Goal: Information Seeking & Learning: Learn about a topic

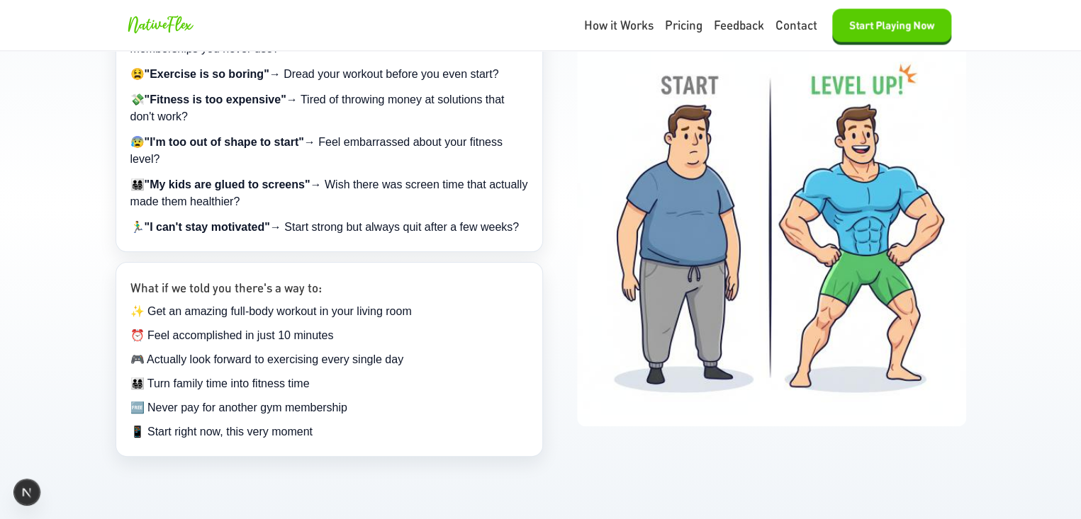
scroll to position [992, 0]
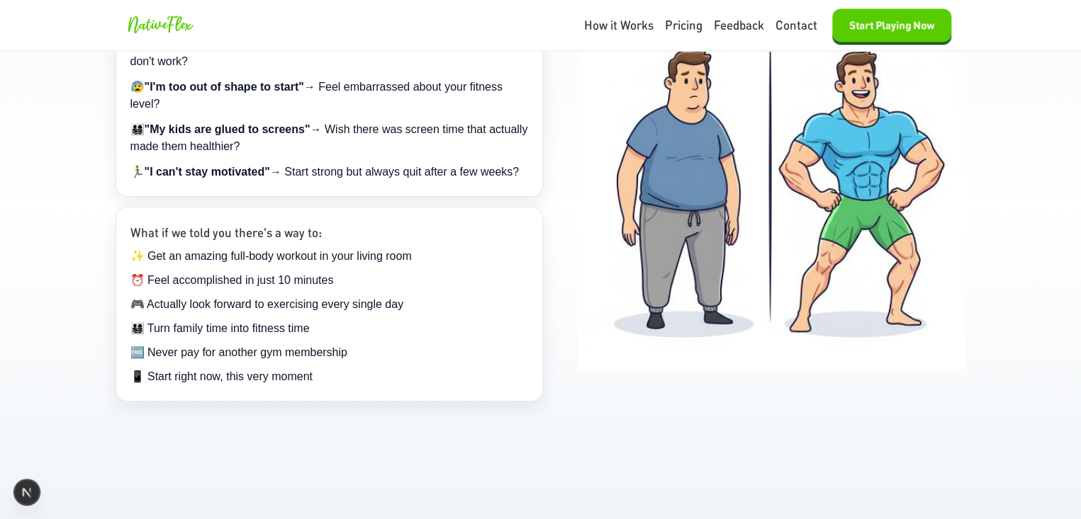
drag, startPoint x: 860, startPoint y: 224, endPoint x: 79, endPoint y: 295, distance: 784.9
click at [79, 295] on section "Still Struggling with These Common Fitness Frustrations? 😩 "I never have time f…" at bounding box center [540, 155] width 1081 height 630
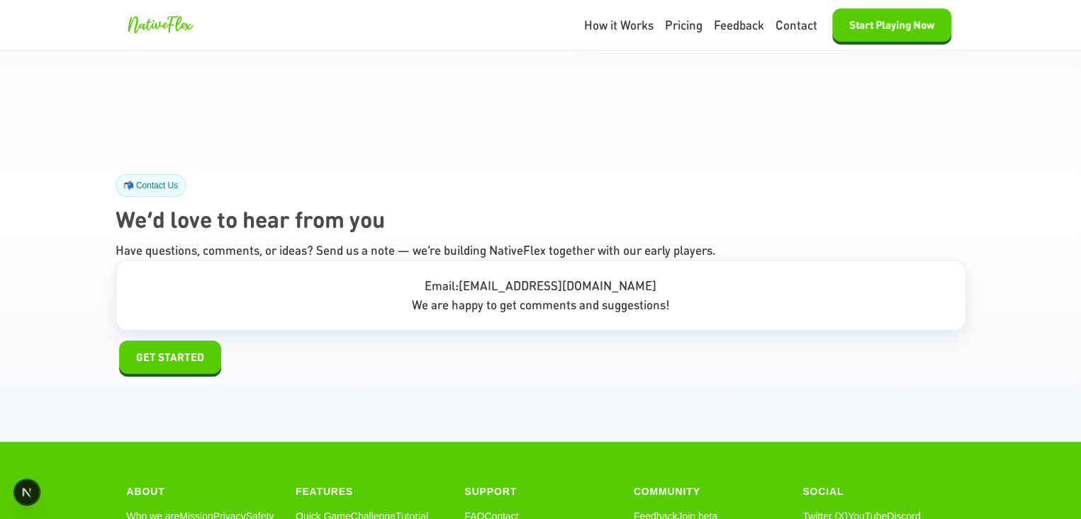
scroll to position [13110, 0]
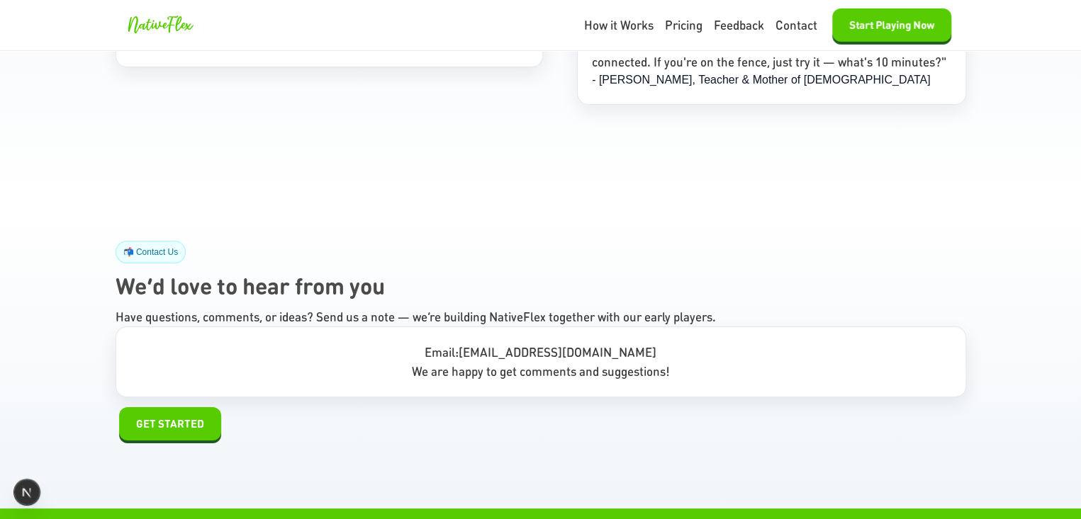
click at [57, 235] on section "📬 Contact Us We’d love to hear from you Have questions, comments, or ideas? Sen…" at bounding box center [540, 341] width 1081 height 336
click at [351, 173] on section "📬 Contact Us We’d love to hear from you Have questions, comments, or ideas? Sen…" at bounding box center [540, 341] width 1081 height 336
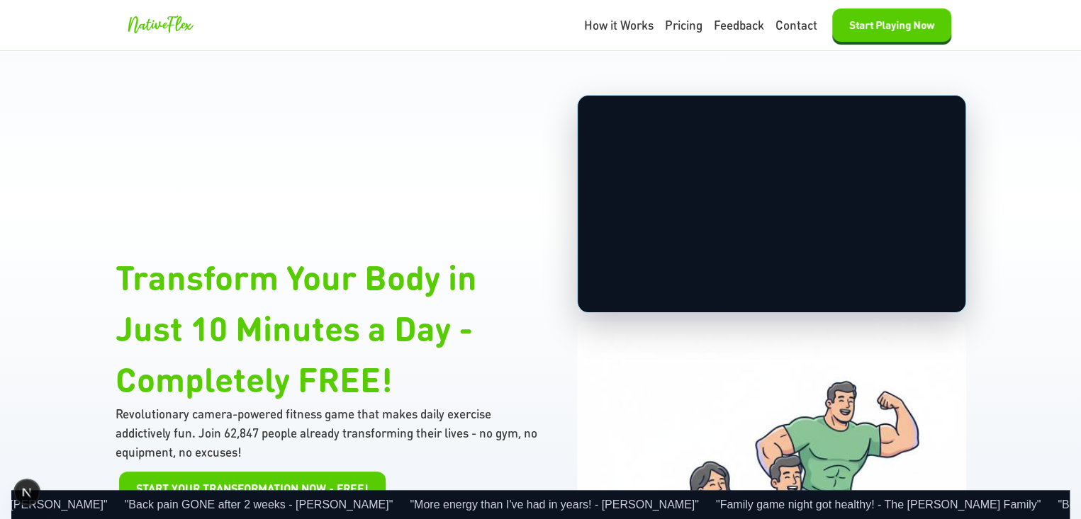
scroll to position [0, 0]
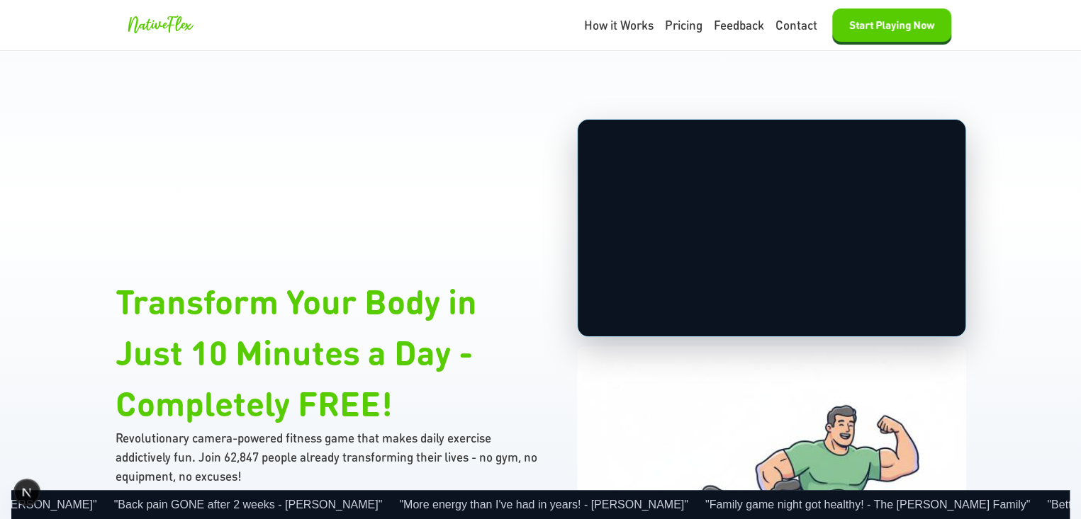
click at [665, 178] on video "Your browser does not support the video tag." at bounding box center [772, 229] width 388 height 218
drag, startPoint x: 693, startPoint y: 222, endPoint x: 436, endPoint y: 250, distance: 258.8
click at [437, 250] on div "Transform Your Body in Just 10 Minutes a Day - Completely FREE! Revolutionary c…" at bounding box center [541, 427] width 850 height 616
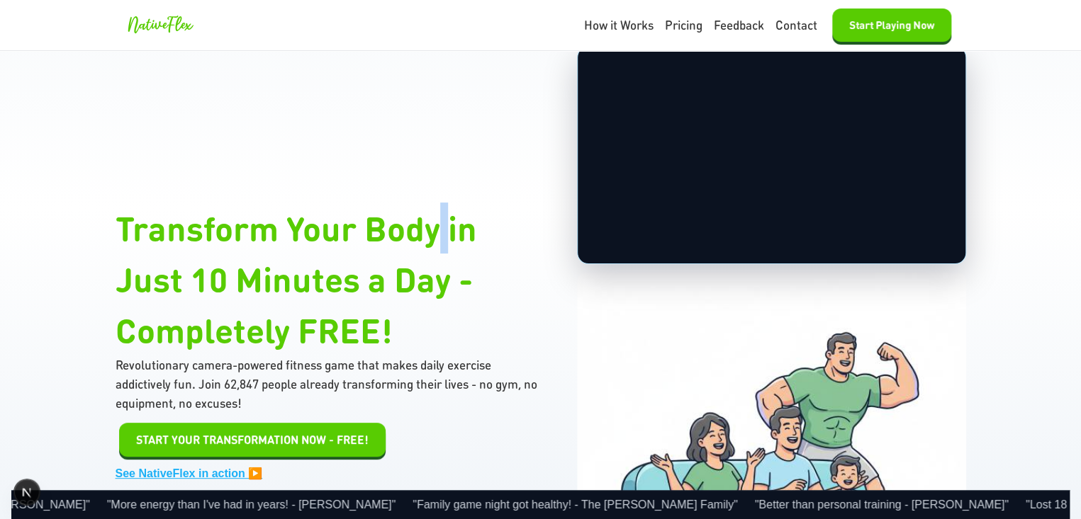
scroll to position [213, 0]
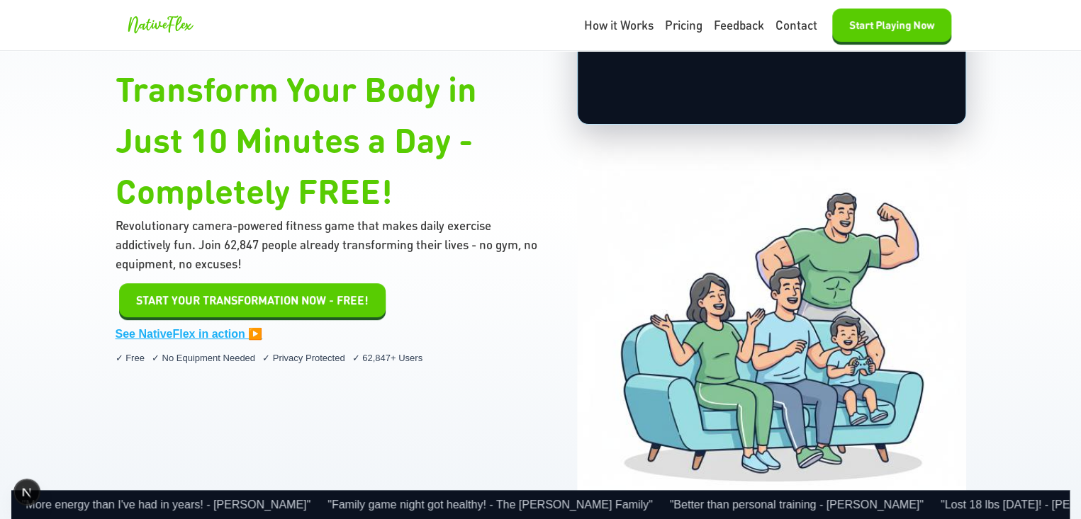
click at [563, 294] on div "Transform Your Body in Just 10 Minutes a Day - Completely FREE! Revolutionary c…" at bounding box center [541, 214] width 850 height 616
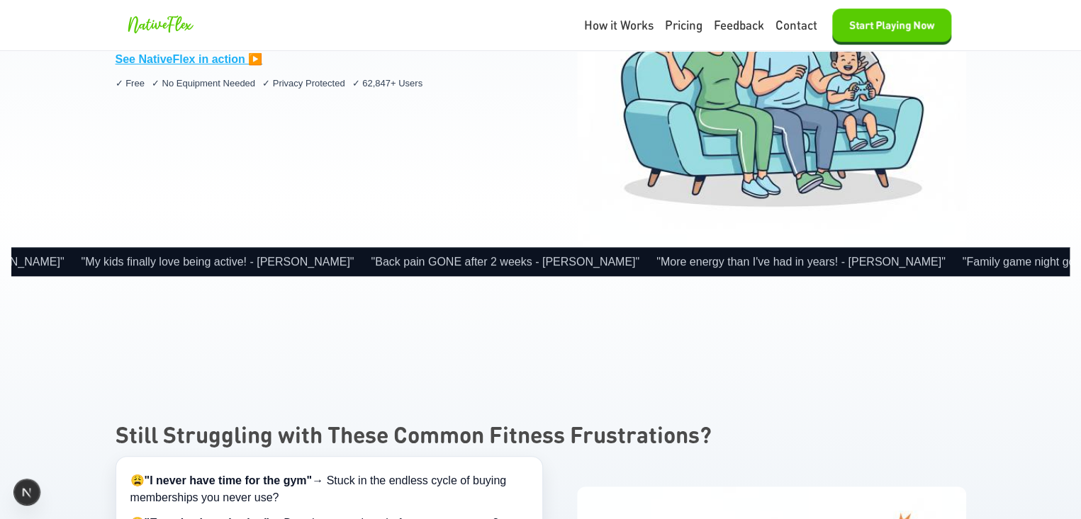
scroll to position [496, 0]
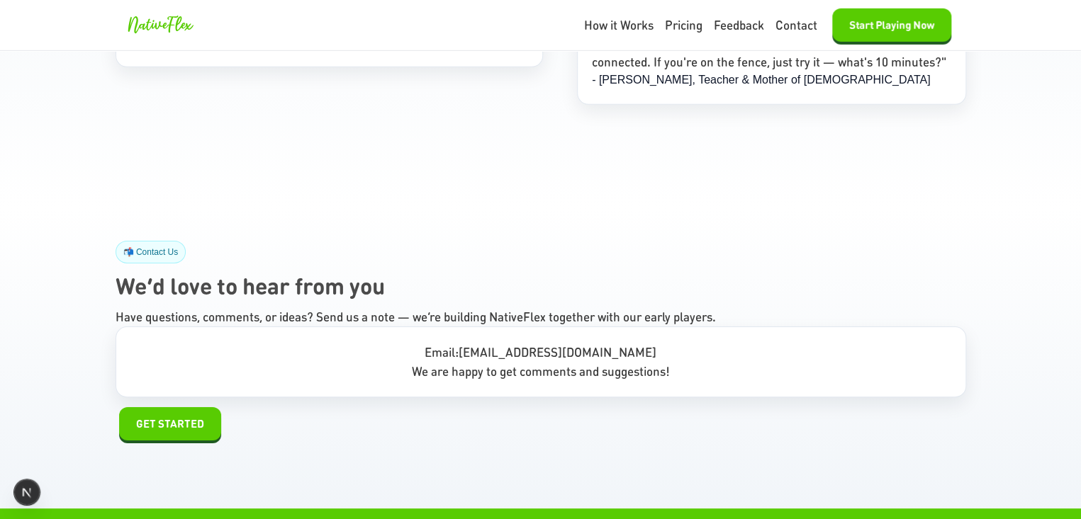
scroll to position [13322, 0]
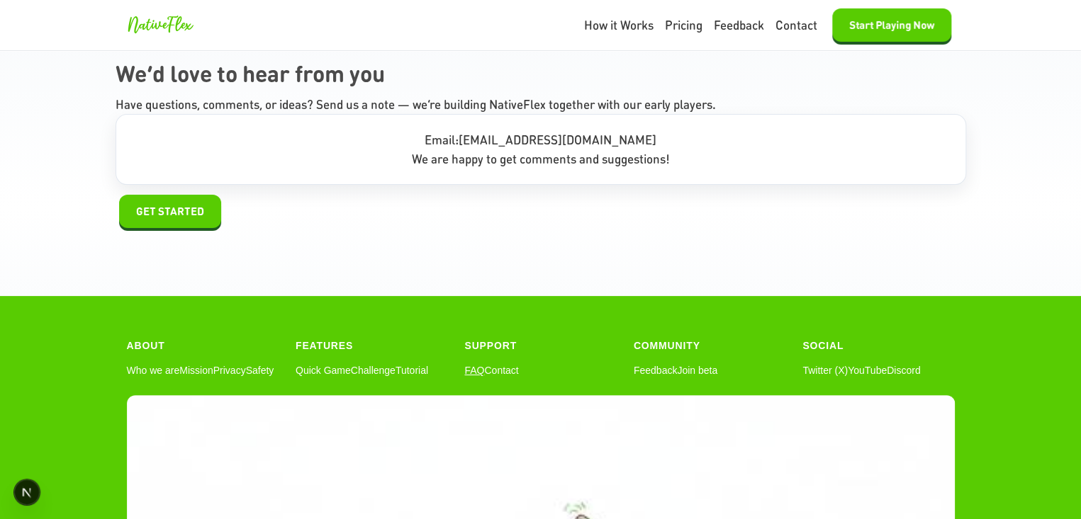
click at [468, 364] on link "FAQ" at bounding box center [474, 371] width 20 height 15
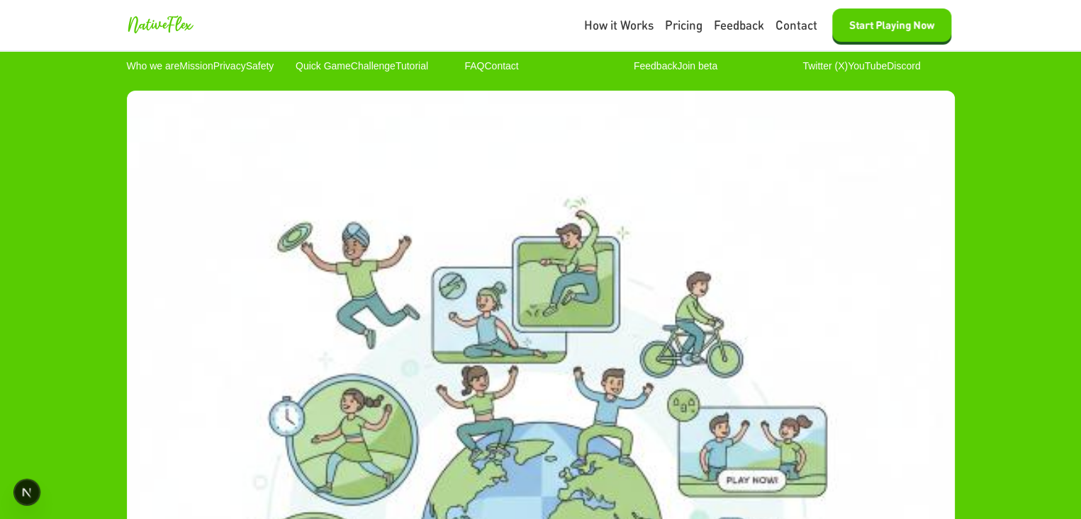
scroll to position [13172, 0]
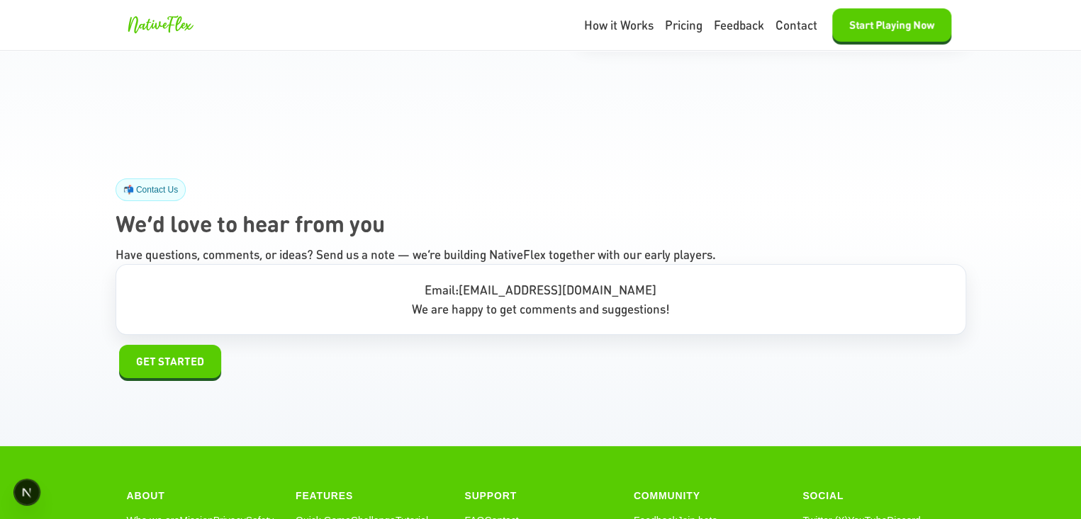
click at [643, 397] on link "Feedback" at bounding box center [655, 521] width 43 height 15
click at [500, 397] on link "Contact" at bounding box center [501, 521] width 34 height 15
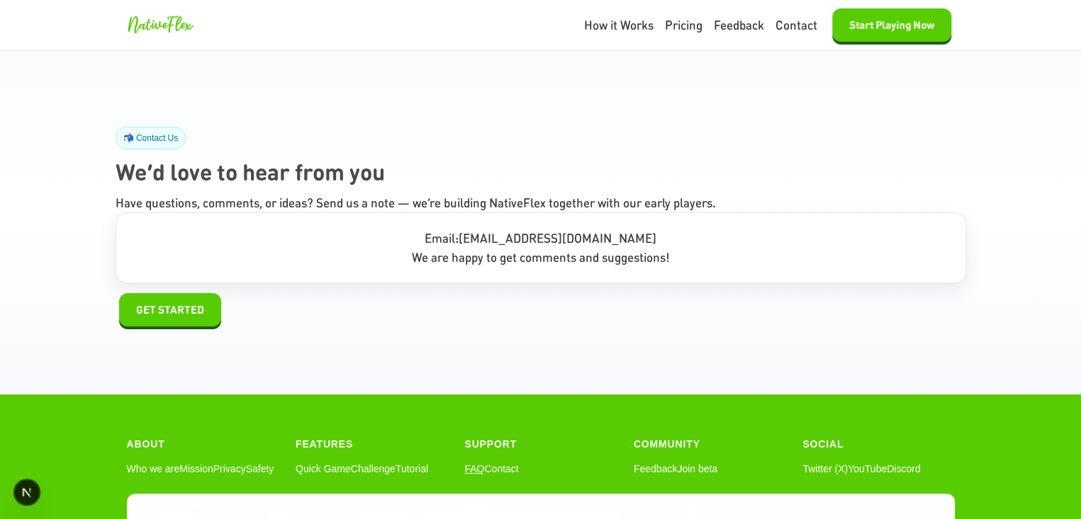
click at [468, 397] on link "FAQ" at bounding box center [474, 469] width 20 height 15
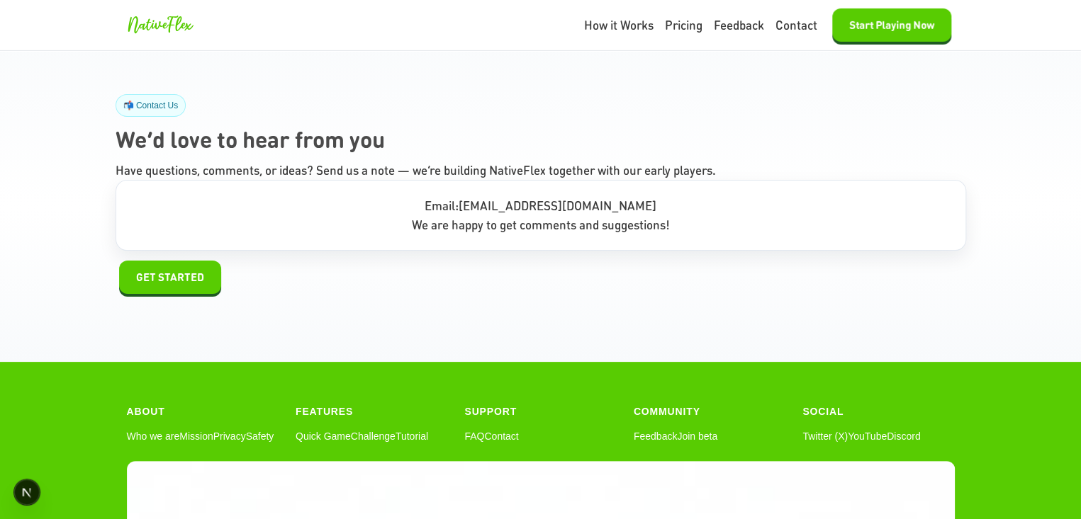
scroll to position [13302, 0]
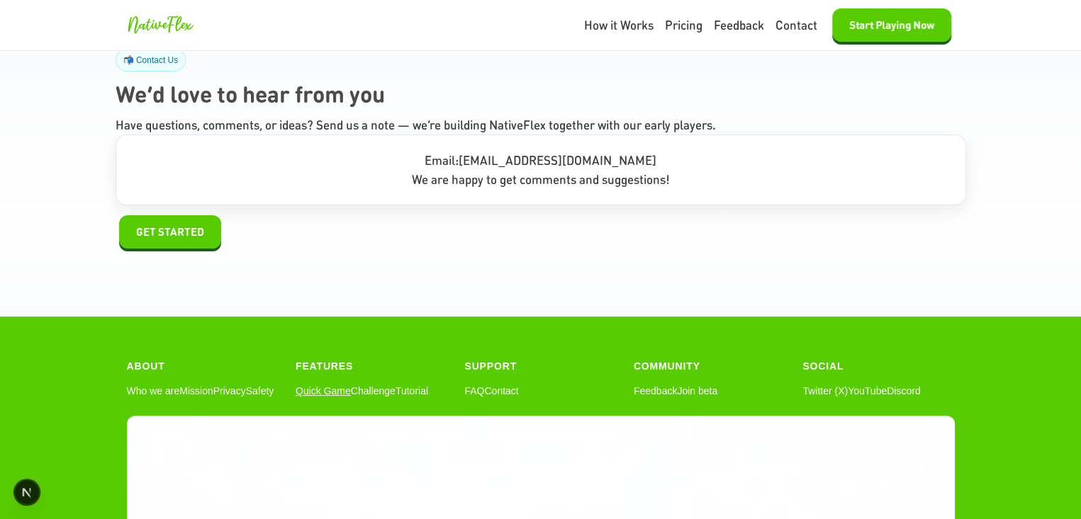
click at [325, 384] on link "Quick Game" at bounding box center [322, 391] width 55 height 15
click at [368, 384] on link "Challenge" at bounding box center [373, 391] width 45 height 15
click at [138, 384] on link "Who we are" at bounding box center [153, 391] width 53 height 15
click at [864, 34] on button "Start Playing Now" at bounding box center [891, 25] width 119 height 33
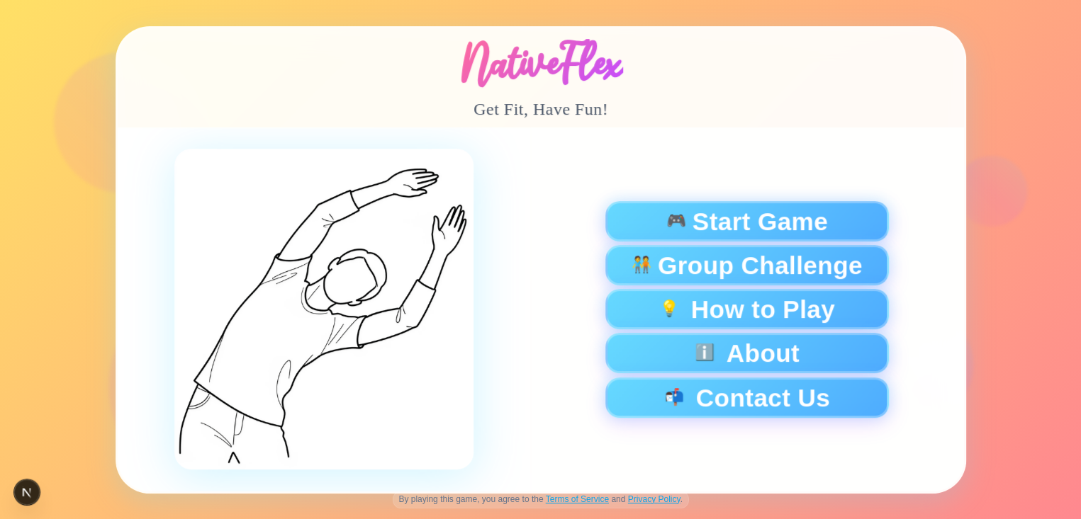
click at [591, 397] on link "Terms of Service" at bounding box center [577, 500] width 63 height 10
click at [665, 505] on link "Privacy Policy" at bounding box center [654, 500] width 52 height 10
click at [662, 501] on link "Privacy Policy" at bounding box center [654, 500] width 52 height 10
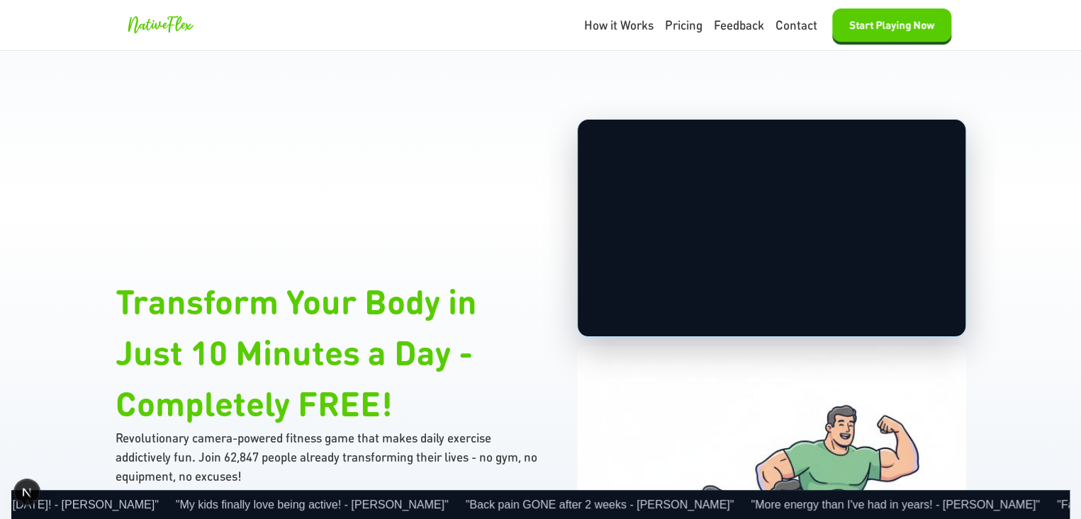
click at [398, 184] on div "Transform Your Body in Just 10 Minutes a Day - Completely FREE! Revolutionary c…" at bounding box center [541, 427] width 850 height 616
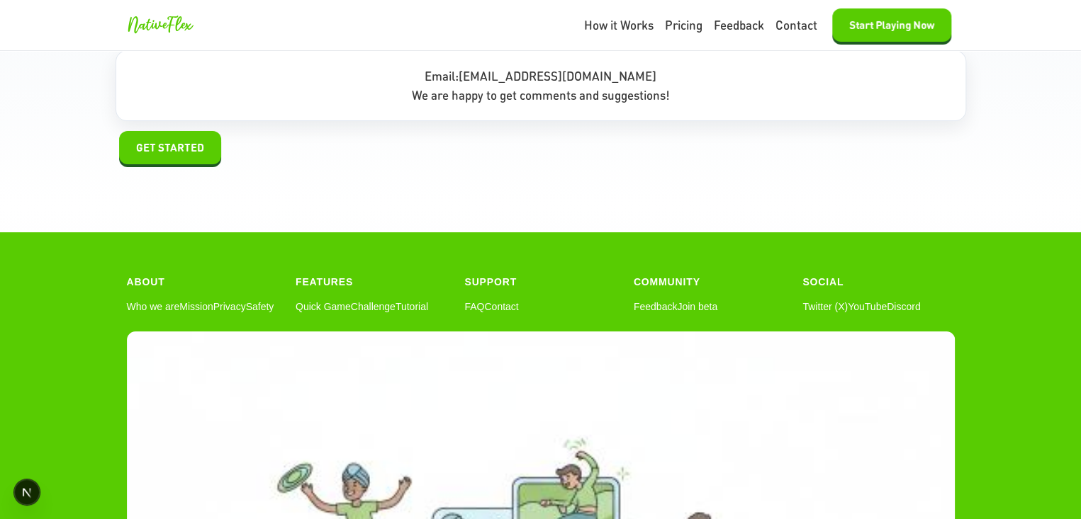
scroll to position [13373, 0]
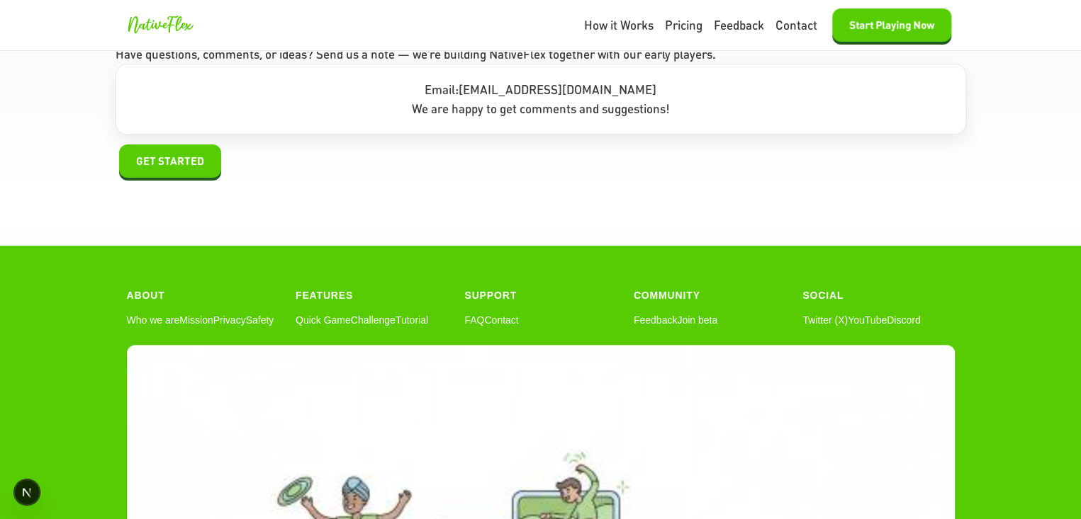
click at [381, 142] on section "📬 Contact Us We’d love to hear from you Have questions, comments, or ideas? Sen…" at bounding box center [540, 78] width 1081 height 336
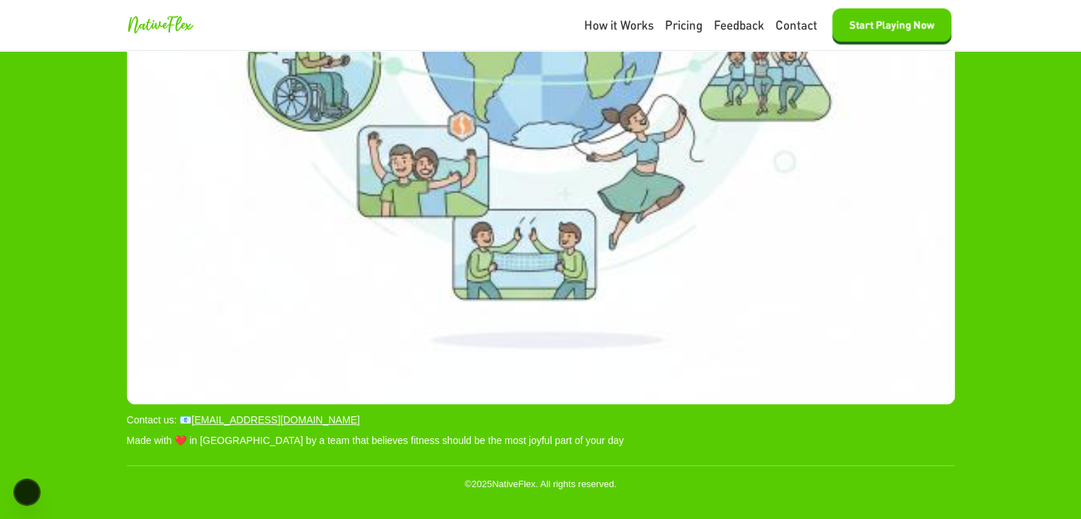
scroll to position [12960, 0]
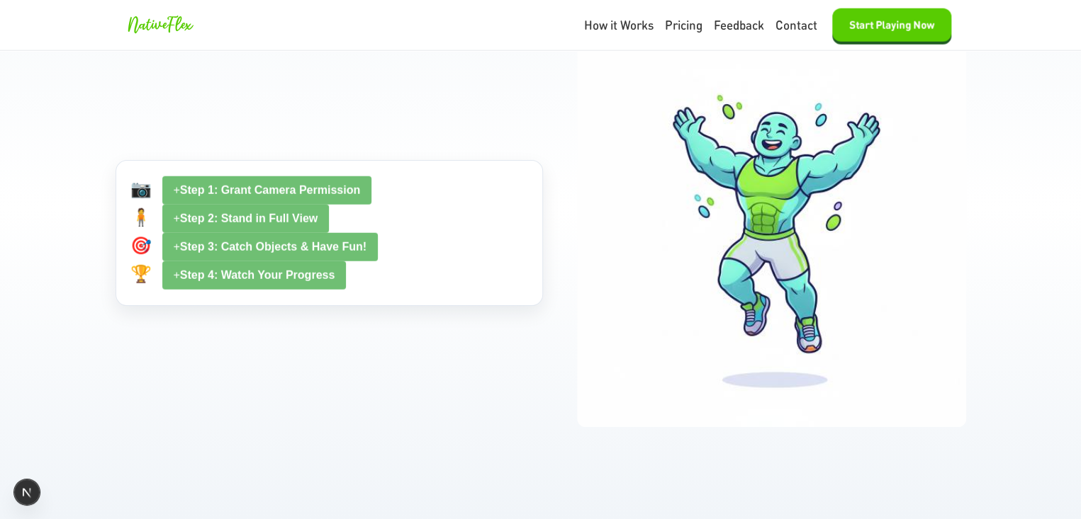
scroll to position [1772, 0]
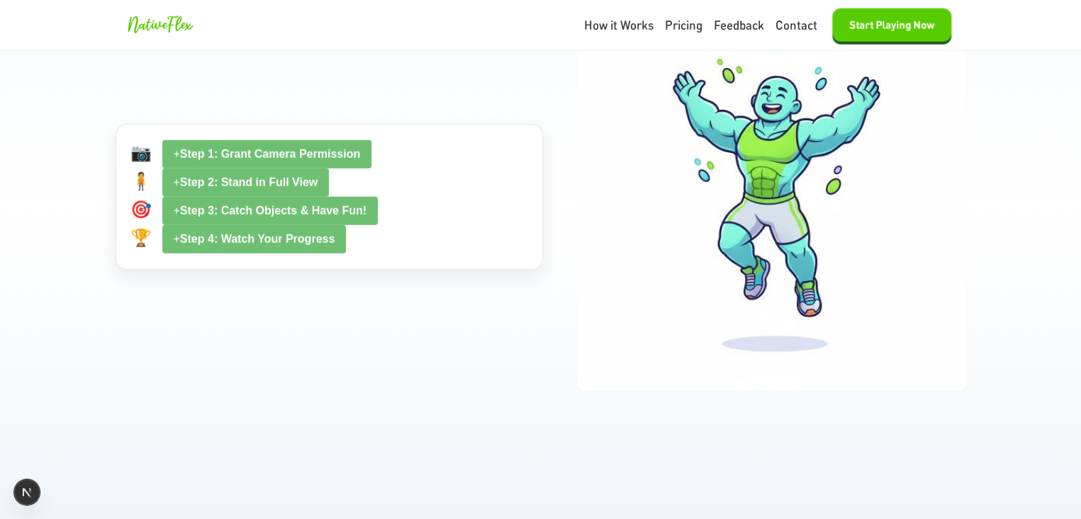
click at [160, 303] on div "📷 + Step 1: Grant Camera Permission 🧍 + Step 2: Stand in Full View 🎯 + Step 3: …" at bounding box center [541, 197] width 850 height 389
click at [174, 150] on span "+" at bounding box center [177, 154] width 6 height 12
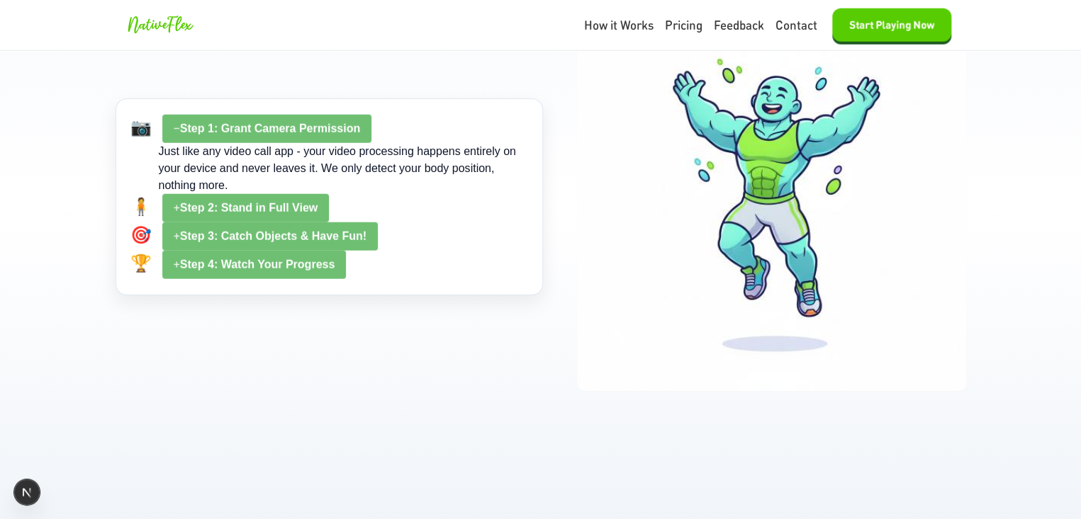
click at [169, 134] on button "− Step 1: Grant Camera Permission" at bounding box center [267, 129] width 210 height 28
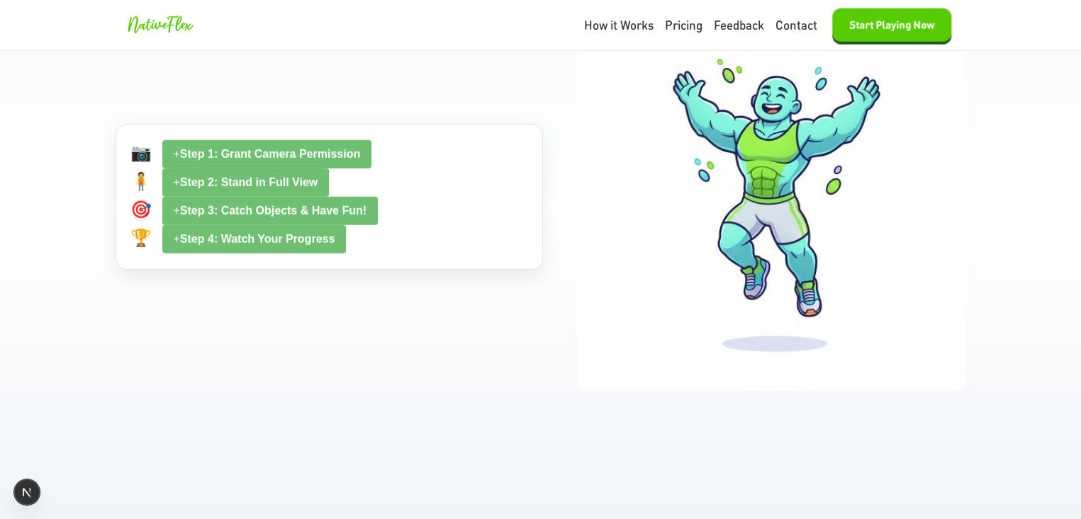
click at [191, 184] on b "Step 2: Stand in Full View" at bounding box center [248, 182] width 137 height 12
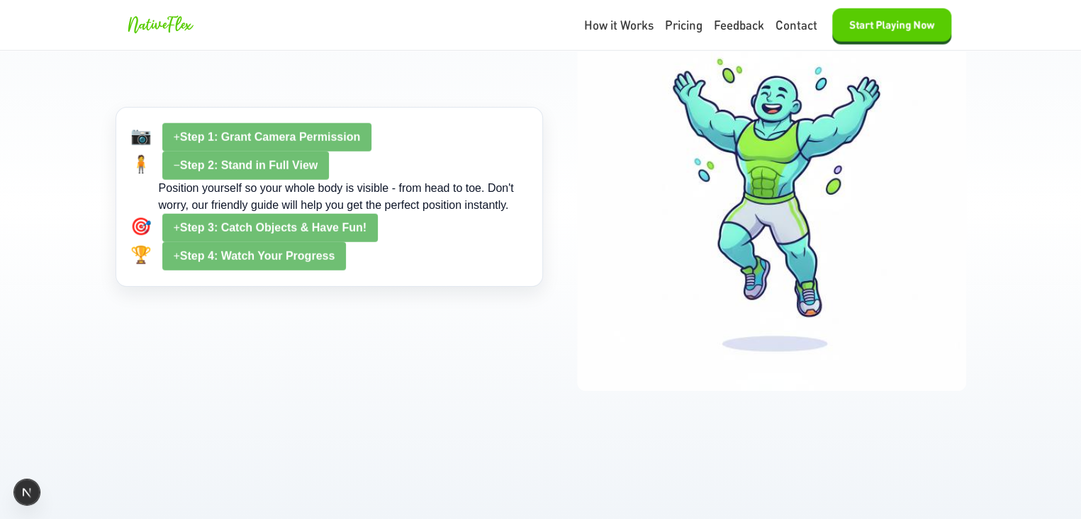
click at [193, 167] on b "Step 2: Stand in Full View" at bounding box center [248, 165] width 137 height 12
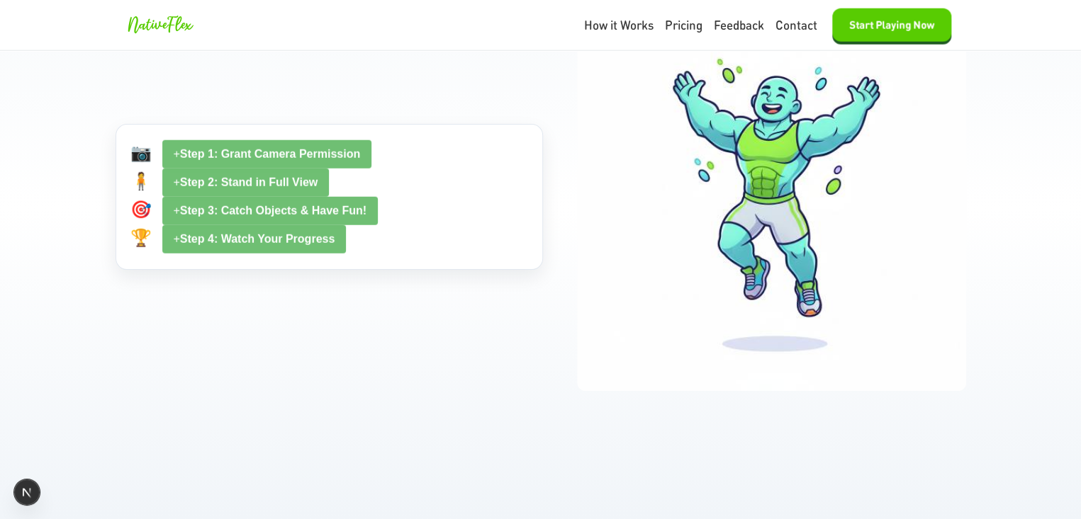
click at [261, 242] on b "Step 4: Watch Your Progress" at bounding box center [257, 239] width 154 height 12
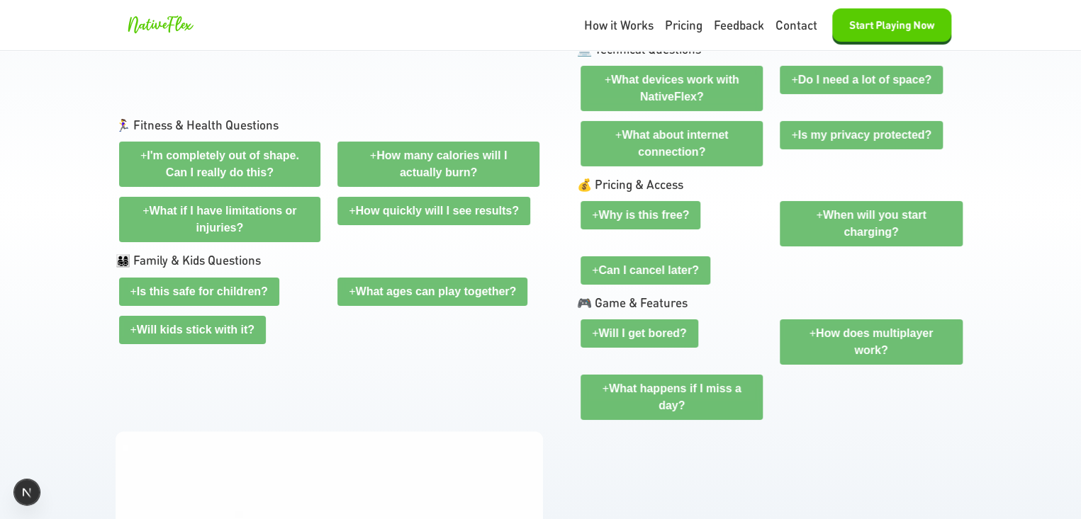
scroll to position [10346, 0]
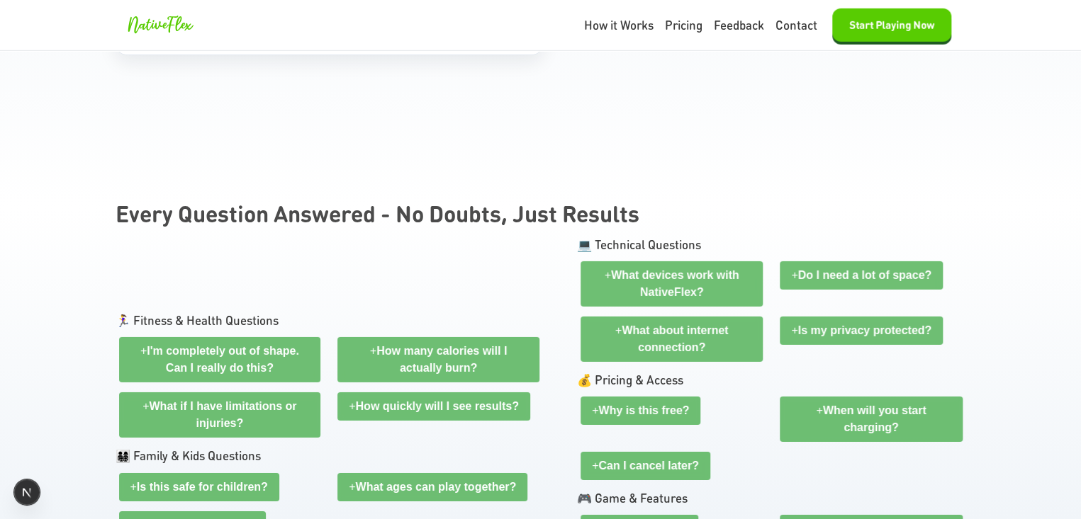
click at [210, 337] on button "+ I'm completely out of shape. Can I really do this?" at bounding box center [220, 359] width 202 height 45
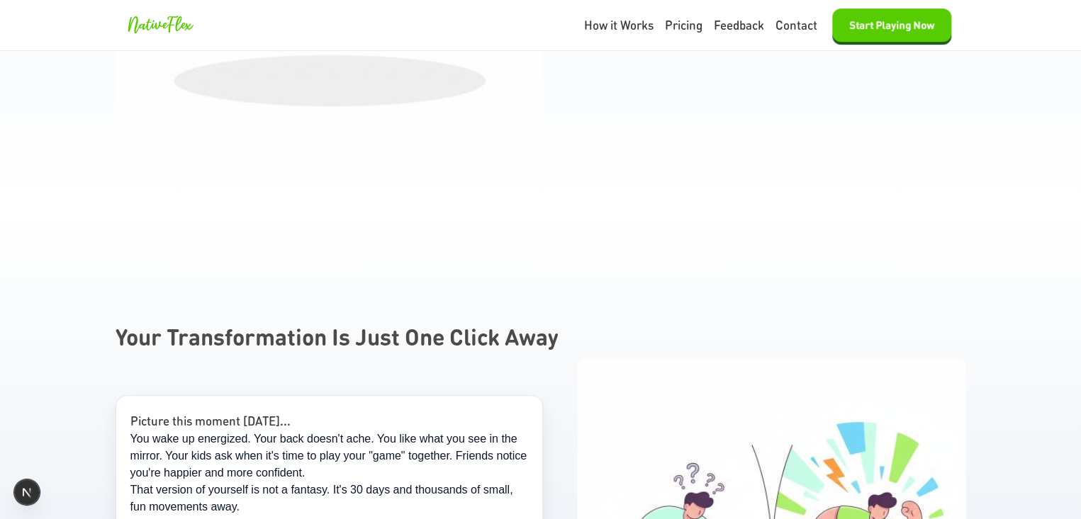
scroll to position [11409, 0]
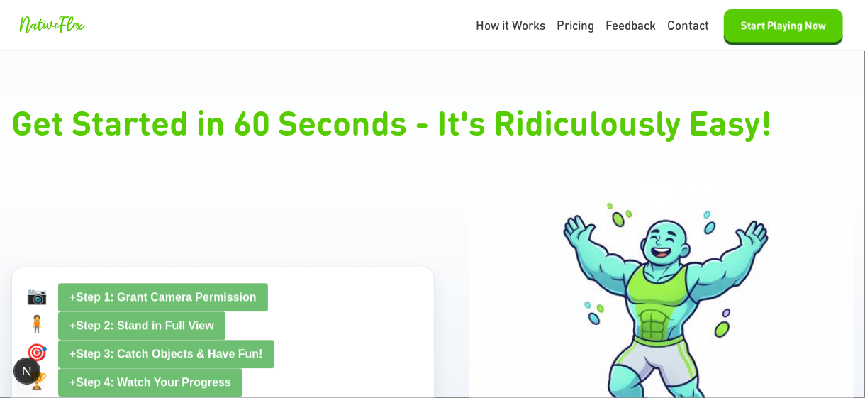
scroll to position [1630, 0]
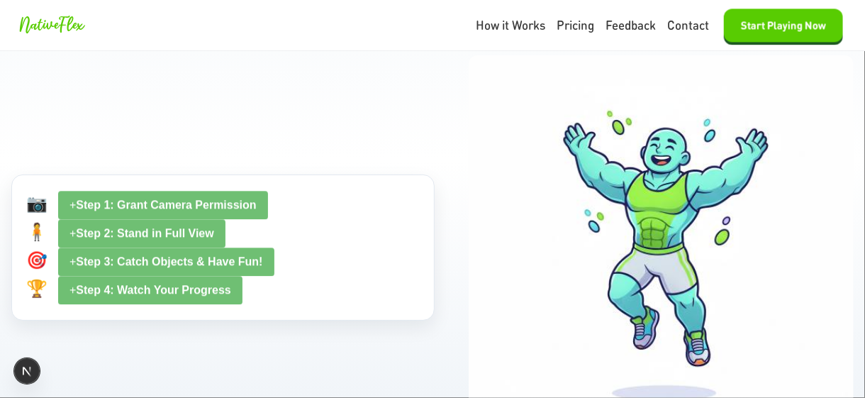
click at [137, 197] on button "+ Step 1: Grant Camera Permission" at bounding box center [163, 205] width 210 height 28
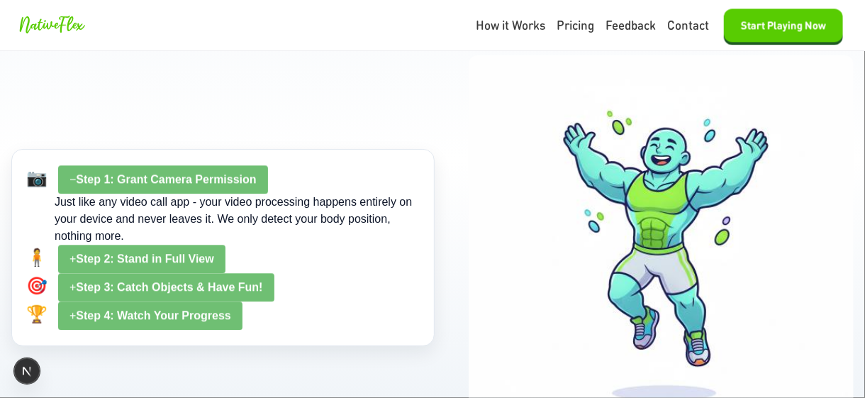
click at [145, 174] on button "− Step 1: Grant Camera Permission" at bounding box center [163, 179] width 210 height 28
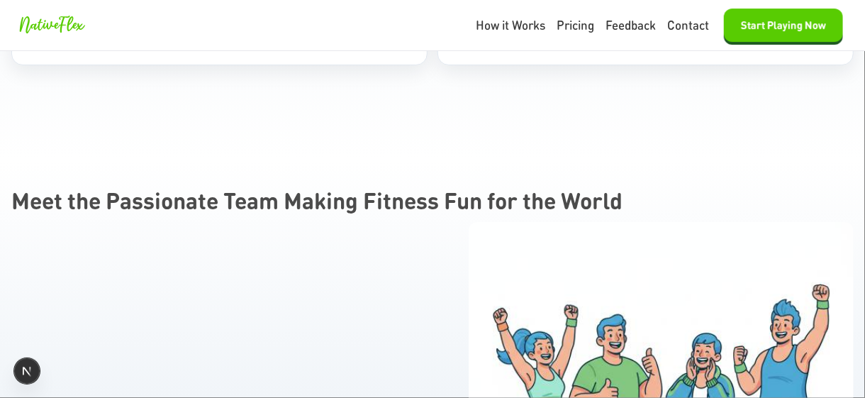
scroll to position [5386, 0]
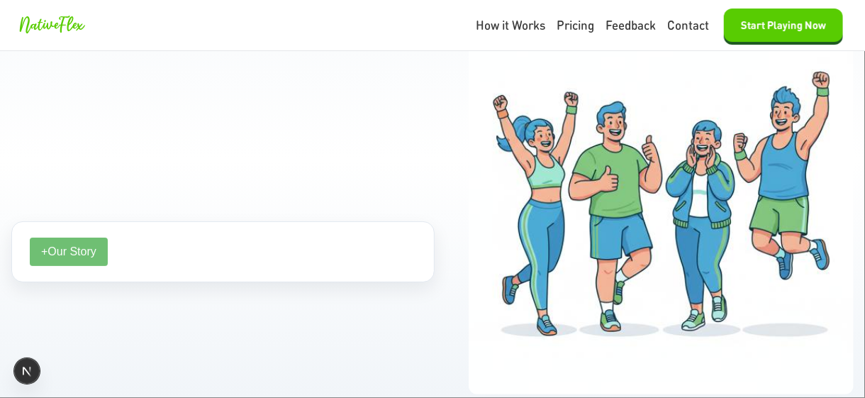
click at [61, 245] on span "Our Story" at bounding box center [71, 251] width 48 height 12
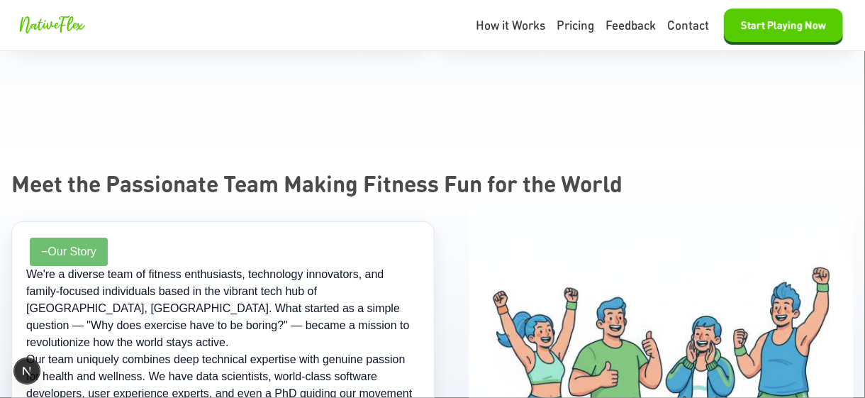
click at [72, 245] on span "Our Story" at bounding box center [71, 251] width 48 height 12
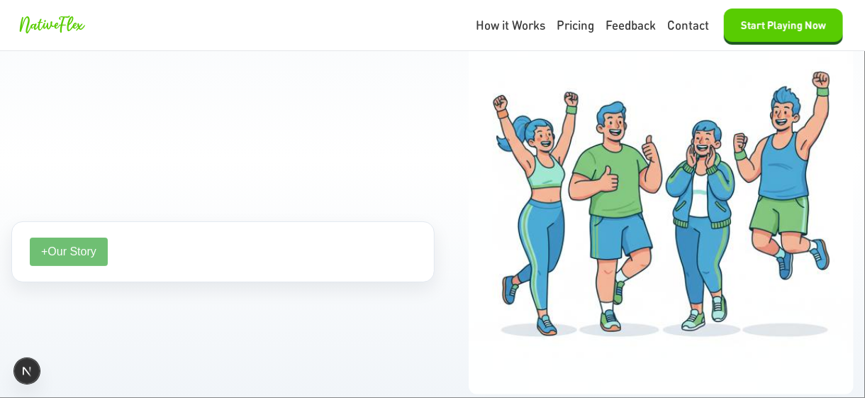
click at [72, 245] on span "Our Story" at bounding box center [71, 251] width 48 height 12
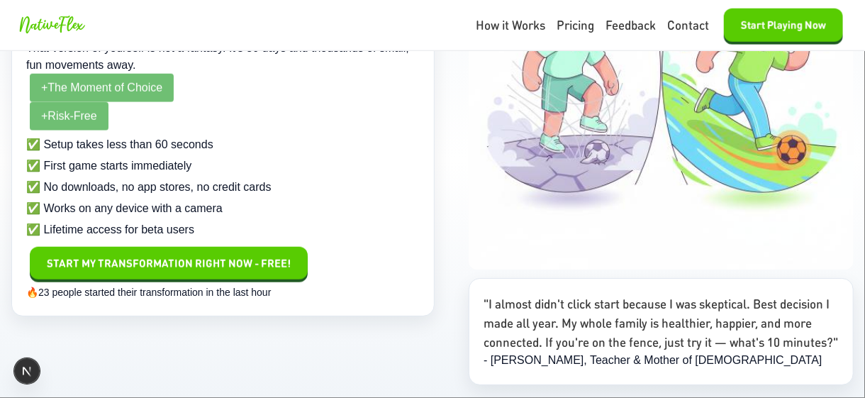
scroll to position [8733, 0]
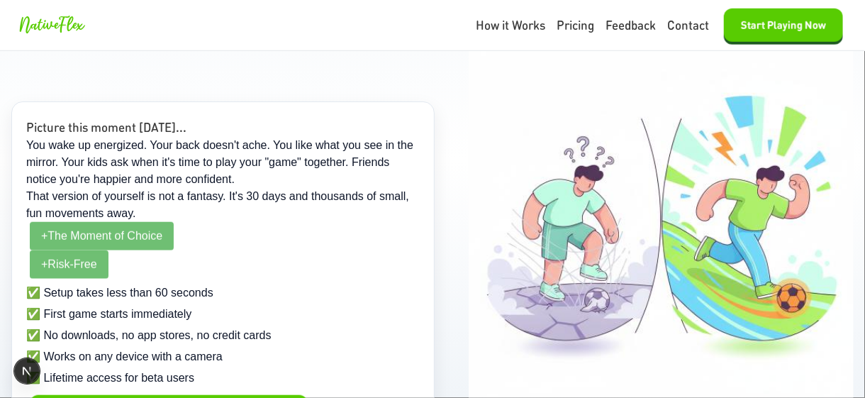
click at [127, 230] on span "The Moment of Choice" at bounding box center [104, 236] width 115 height 12
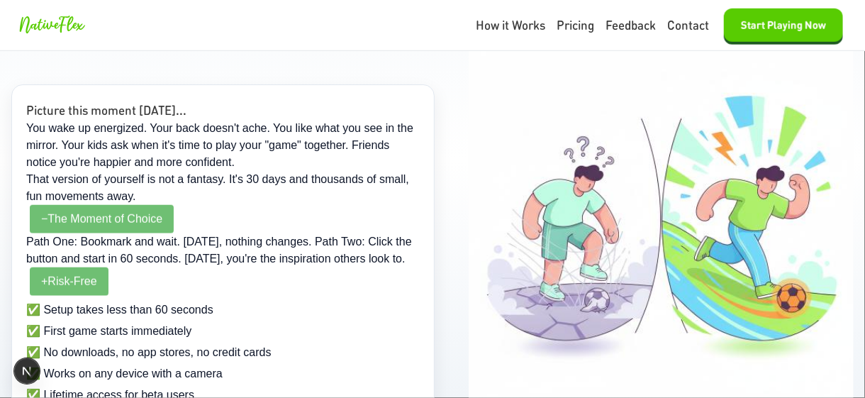
scroll to position [8708, 0]
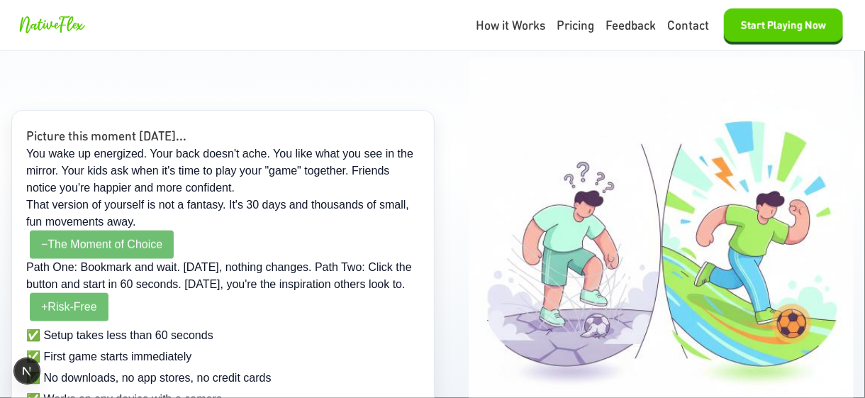
click at [123, 238] on span "The Moment of Choice" at bounding box center [104, 244] width 115 height 12
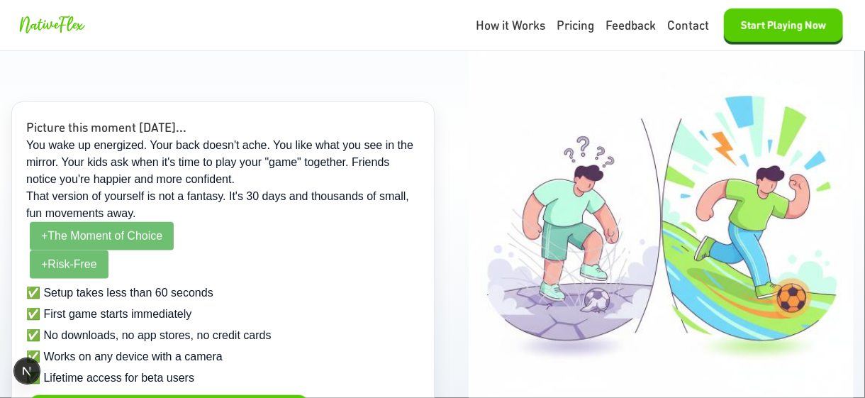
click at [76, 258] on span "Risk-Free" at bounding box center [71, 264] width 49 height 12
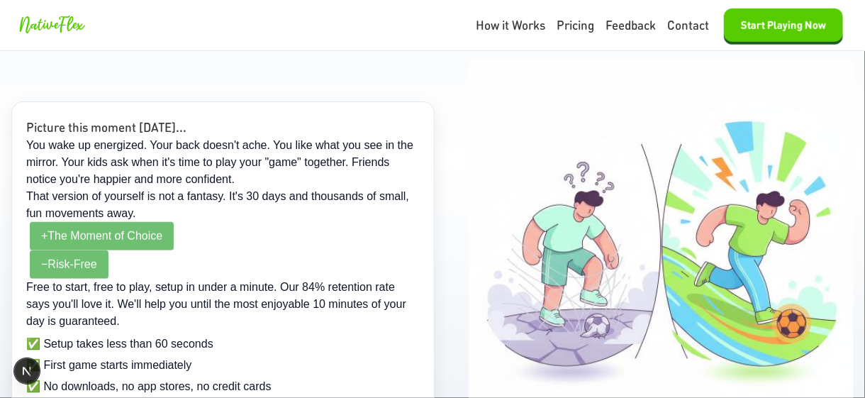
click at [76, 258] on span "Risk-Free" at bounding box center [71, 264] width 49 height 12
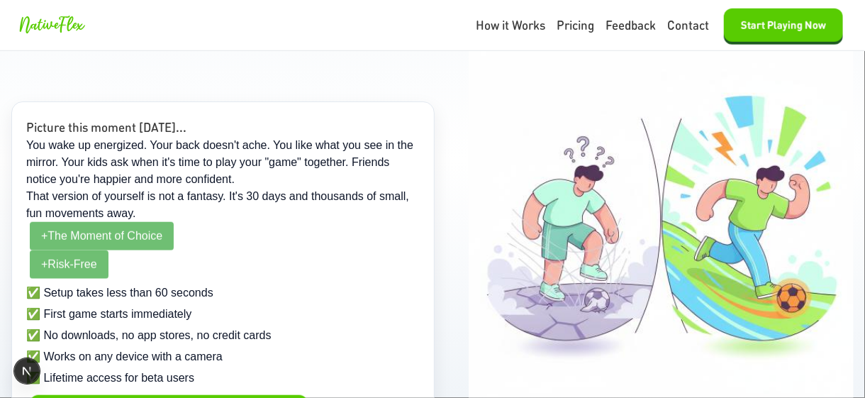
click at [76, 258] on span "Risk-Free" at bounding box center [71, 264] width 49 height 12
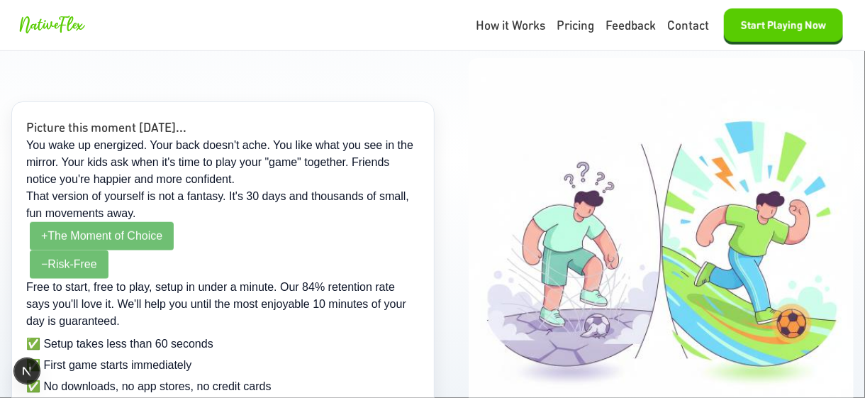
click at [76, 258] on span "Risk-Free" at bounding box center [71, 264] width 49 height 12
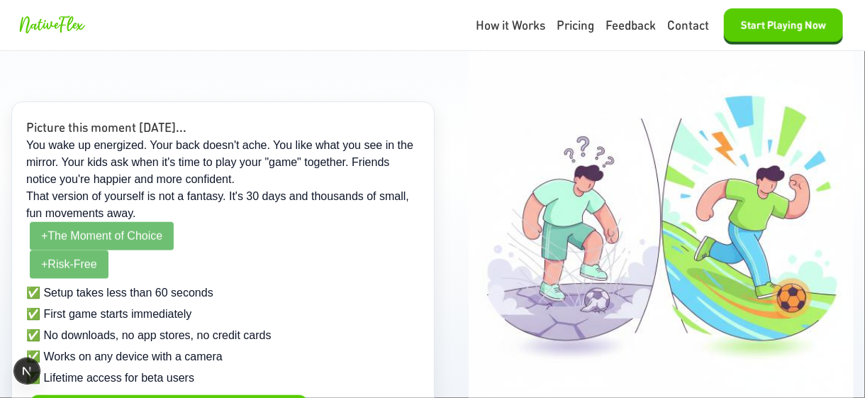
click at [76, 258] on span "Risk-Free" at bounding box center [71, 264] width 49 height 12
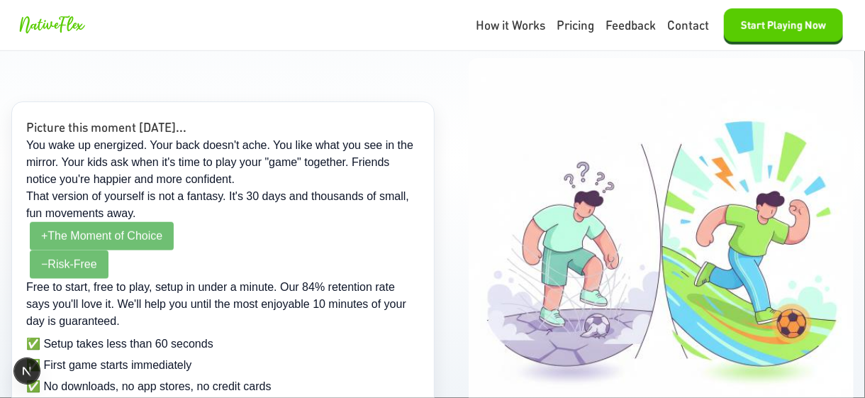
click at [76, 258] on span "Risk-Free" at bounding box center [71, 264] width 49 height 12
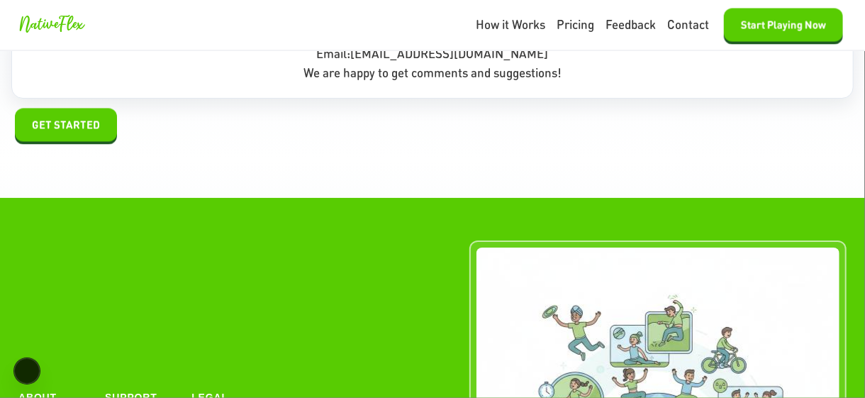
scroll to position [9518, 0]
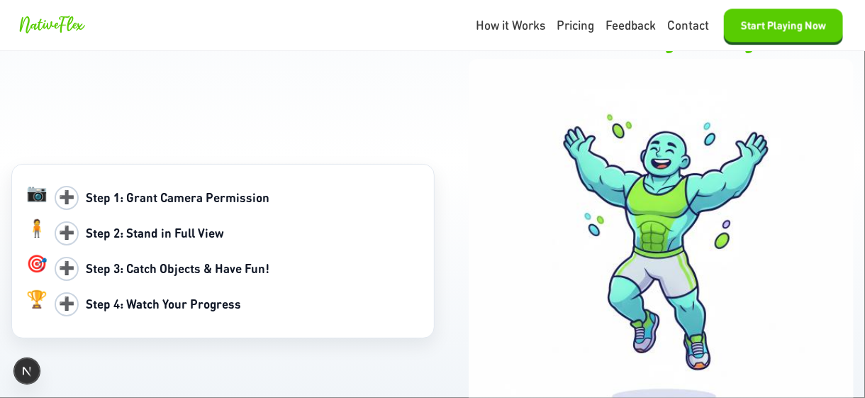
scroll to position [1630, 0]
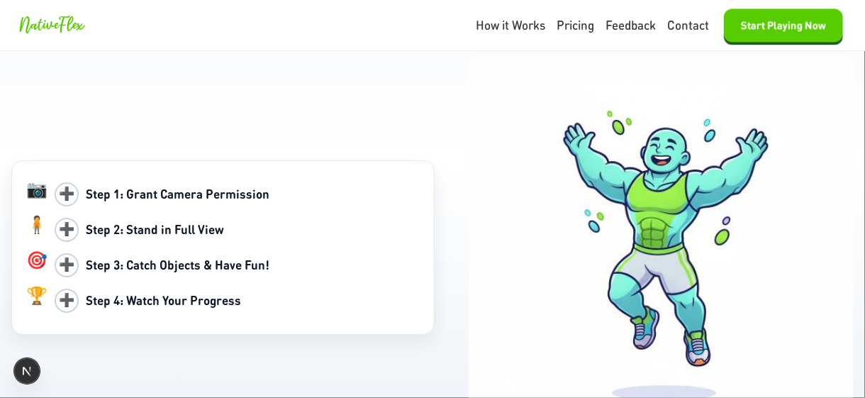
click at [74, 200] on span "➕" at bounding box center [67, 194] width 24 height 24
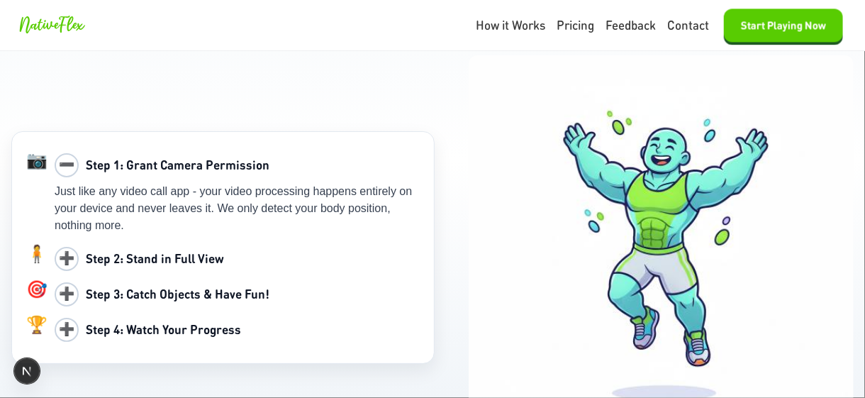
click at [75, 170] on span "➖" at bounding box center [67, 165] width 24 height 24
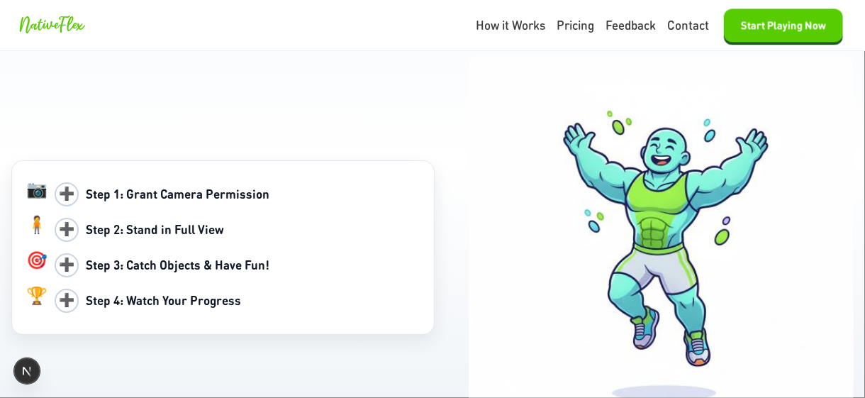
click at [61, 242] on span "➕" at bounding box center [67, 230] width 24 height 24
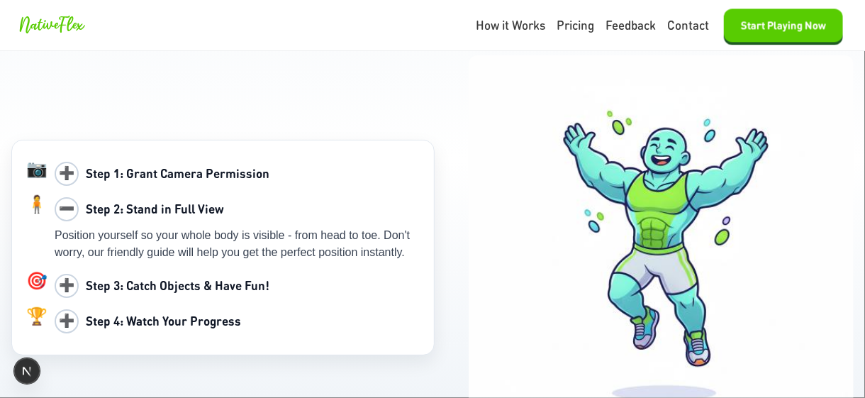
click at [66, 221] on span "➖" at bounding box center [67, 209] width 24 height 24
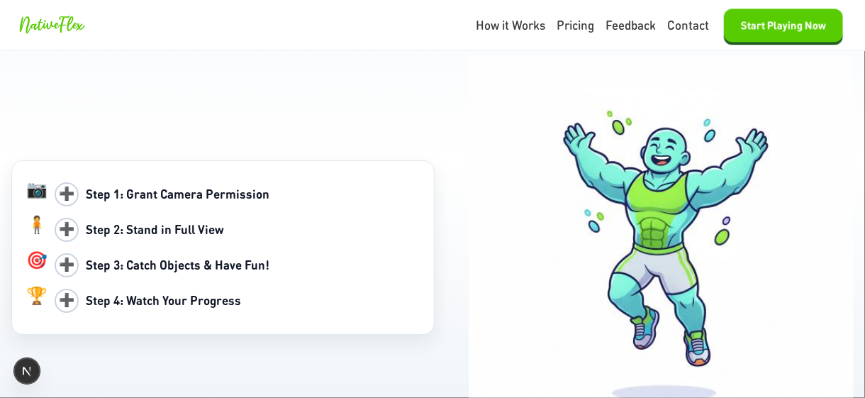
click at [74, 267] on span "➕" at bounding box center [67, 265] width 24 height 24
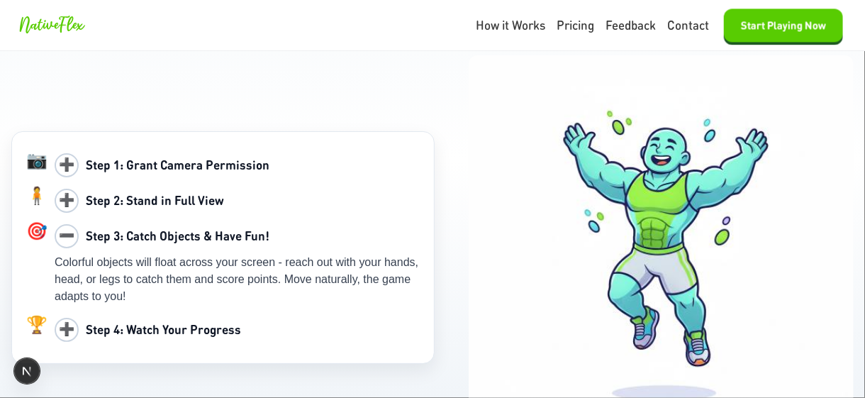
click at [74, 244] on span "➖" at bounding box center [67, 236] width 24 height 24
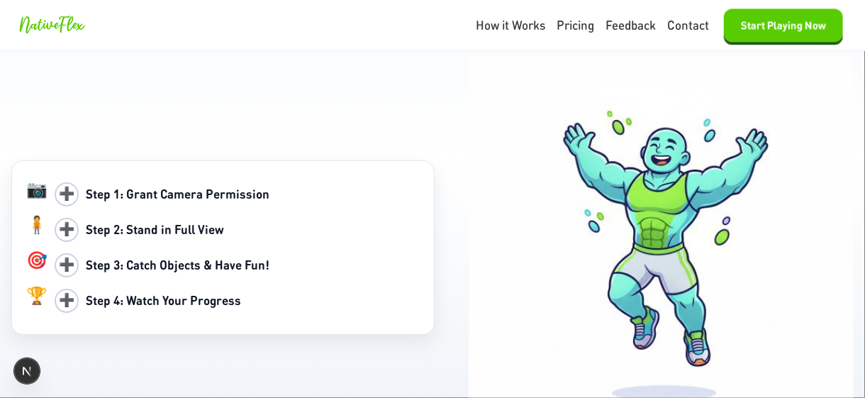
click at [70, 301] on span "➕" at bounding box center [67, 300] width 24 height 24
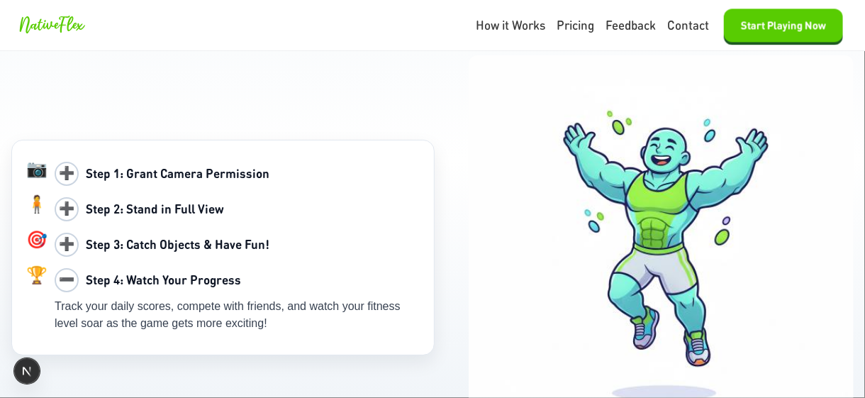
click at [72, 292] on span "➖" at bounding box center [67, 280] width 24 height 24
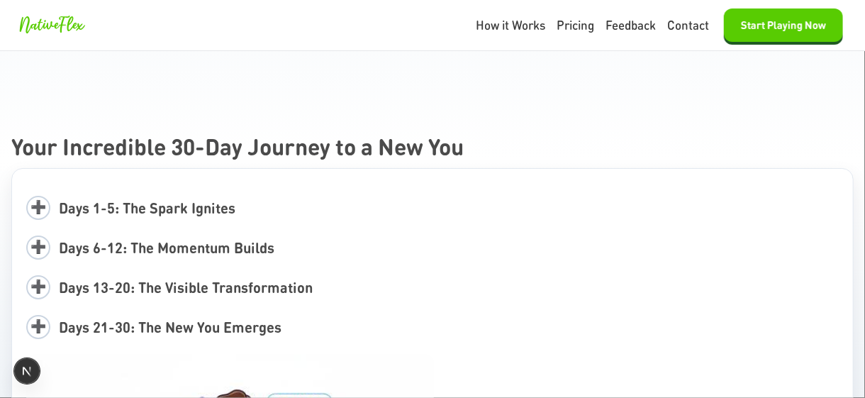
scroll to position [2835, 0]
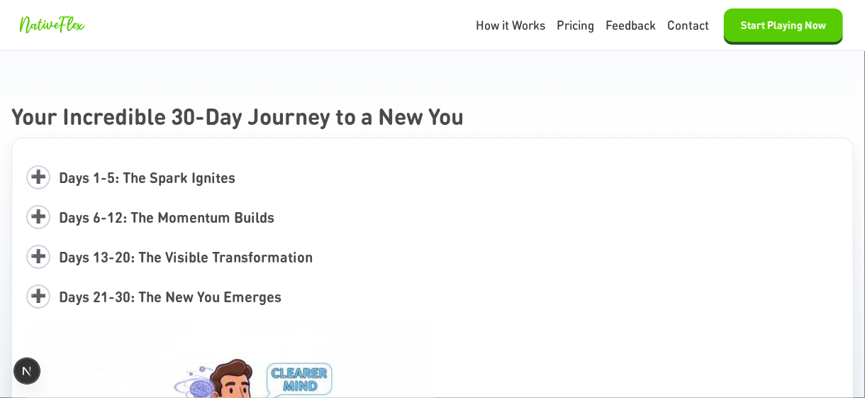
click at [180, 162] on div "➕ Days 1-5: The Spark Ignites" at bounding box center [432, 177] width 812 height 33
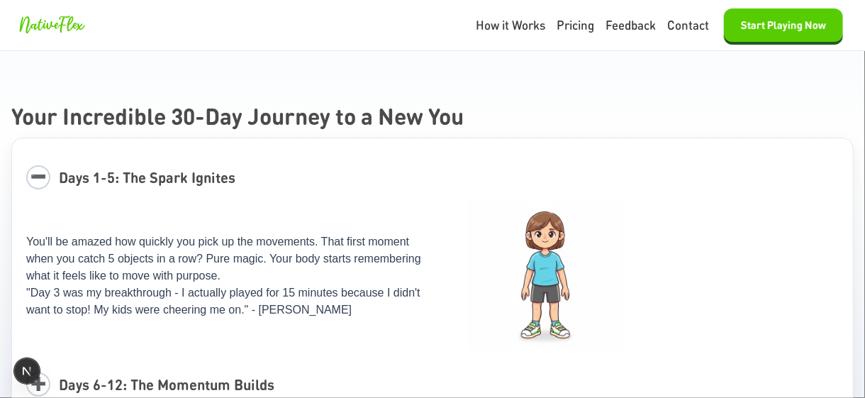
click at [184, 169] on span "Days 1-5: The Spark Ignites" at bounding box center [147, 177] width 176 height 18
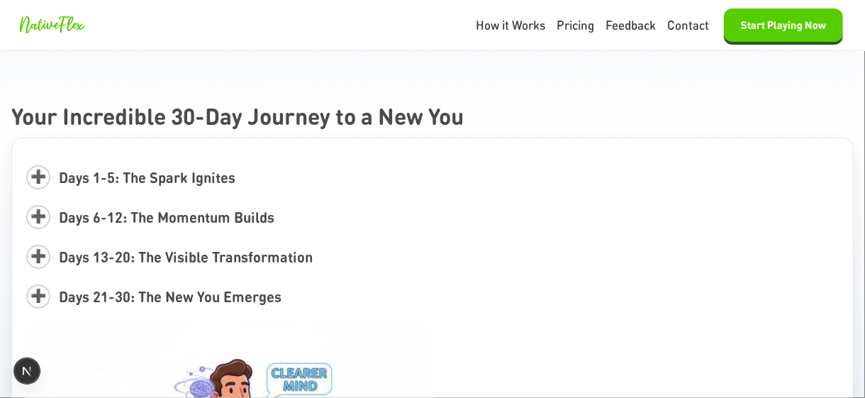
click at [184, 169] on span "Days 1-5: The Spark Ignites" at bounding box center [147, 177] width 176 height 18
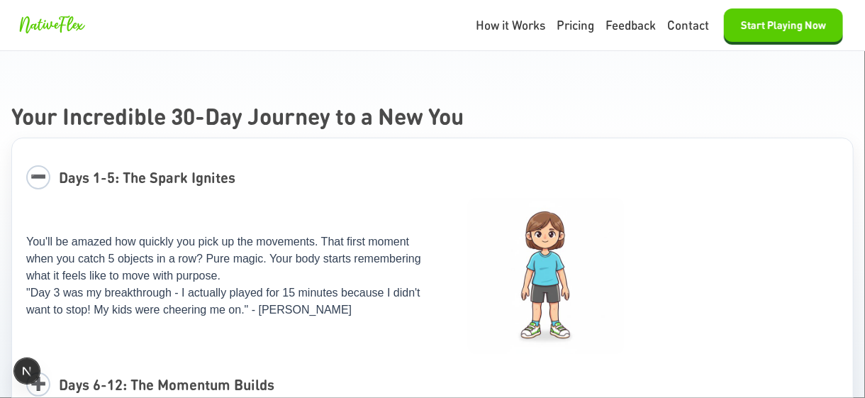
click at [187, 169] on span "Days 1-5: The Spark Ignites" at bounding box center [147, 177] width 176 height 18
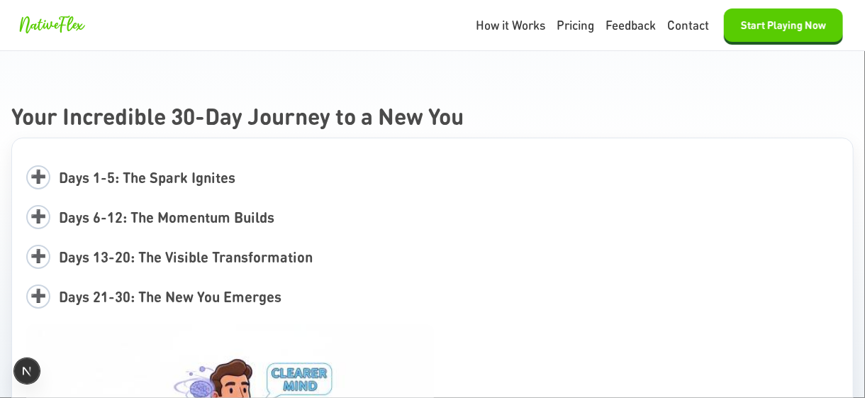
click at [188, 216] on span "Days 6-12: The Momentum Builds" at bounding box center [166, 217] width 215 height 18
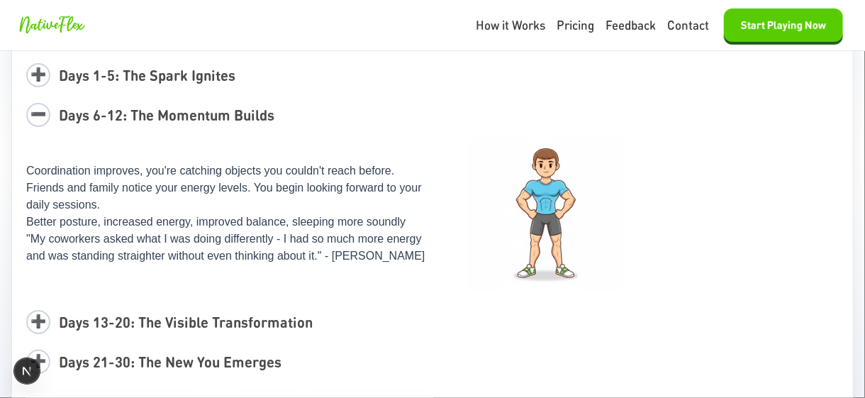
scroll to position [2976, 0]
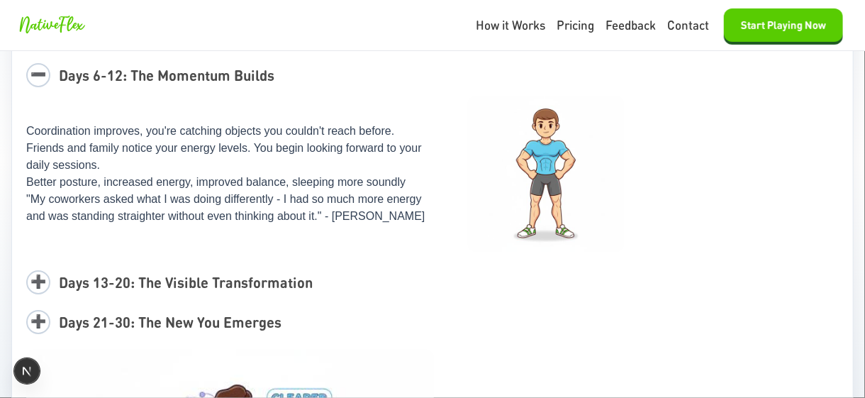
click at [184, 77] on span "Days 6-12: The Momentum Builds" at bounding box center [166, 75] width 215 height 18
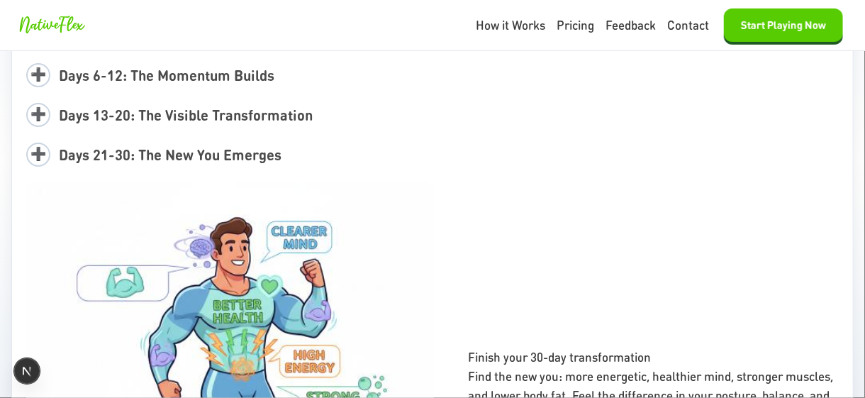
click at [207, 124] on span "Days 13-20: The Visible Transformation" at bounding box center [186, 115] width 254 height 18
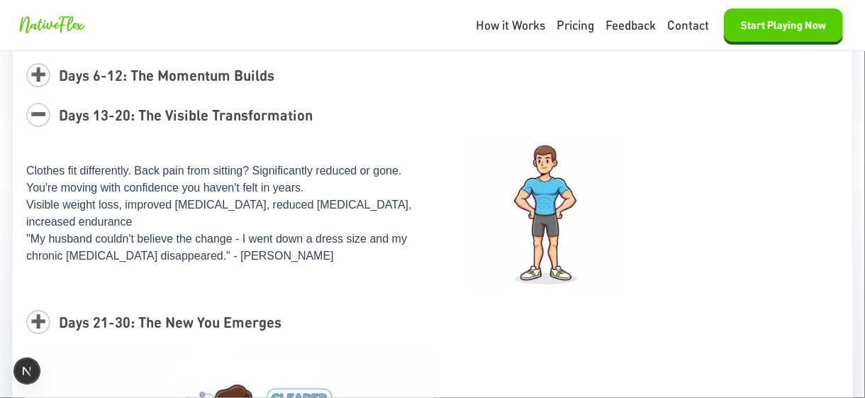
click at [209, 116] on span "Days 13-20: The Visible Transformation" at bounding box center [186, 115] width 254 height 18
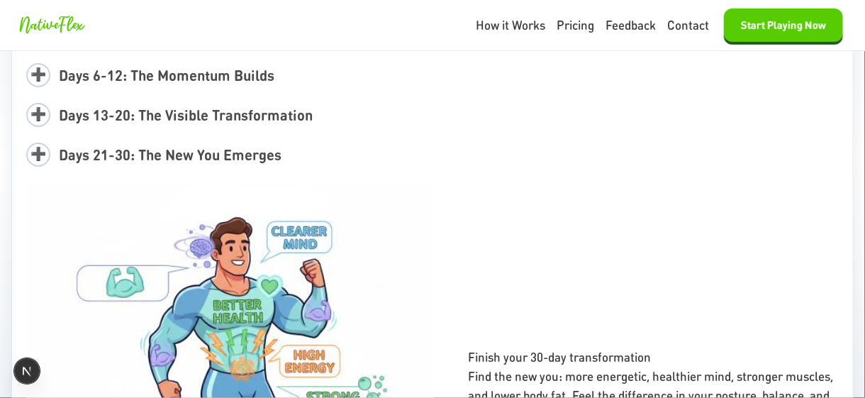
click at [196, 162] on span "Days 21-30: The New You Emerges" at bounding box center [170, 154] width 223 height 18
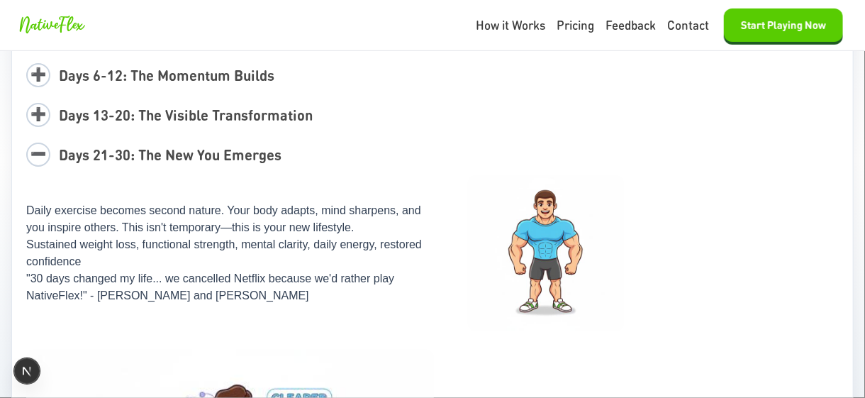
click at [197, 157] on span "Days 21-30: The New You Emerges" at bounding box center [170, 154] width 223 height 18
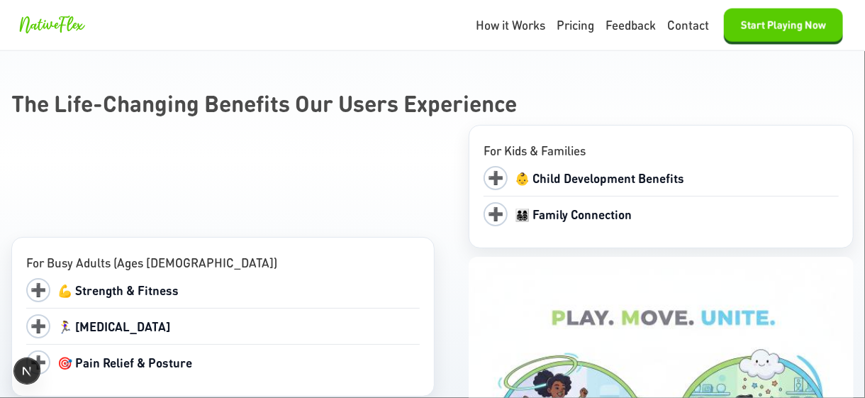
scroll to position [3614, 0]
click at [483, 165] on span "➕" at bounding box center [495, 177] width 24 height 24
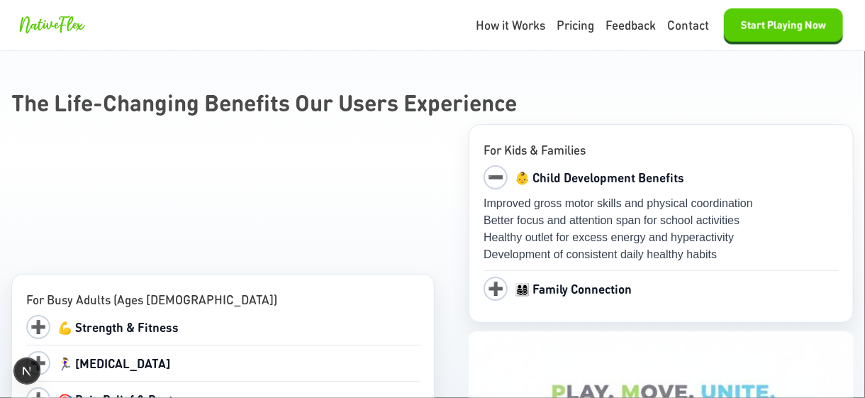
click at [485, 169] on span "➖" at bounding box center [495, 177] width 24 height 24
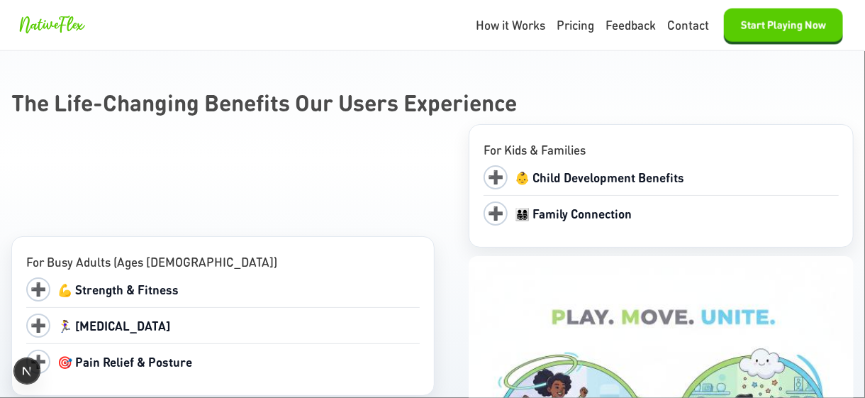
click at [488, 210] on span "➕" at bounding box center [495, 213] width 24 height 24
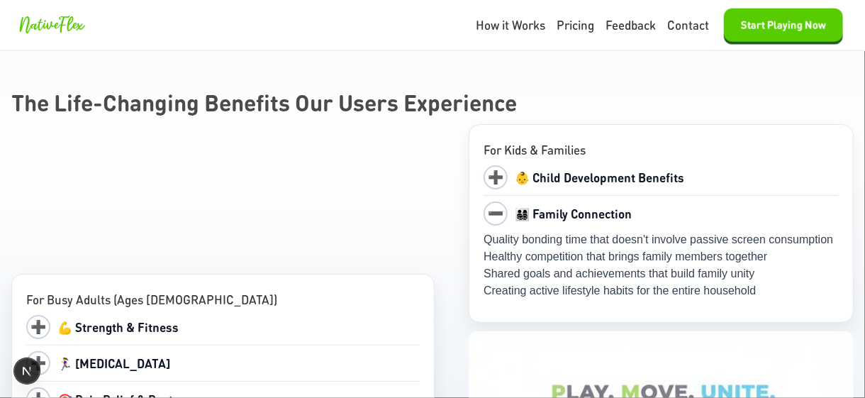
click at [488, 210] on span "➖" at bounding box center [495, 213] width 24 height 24
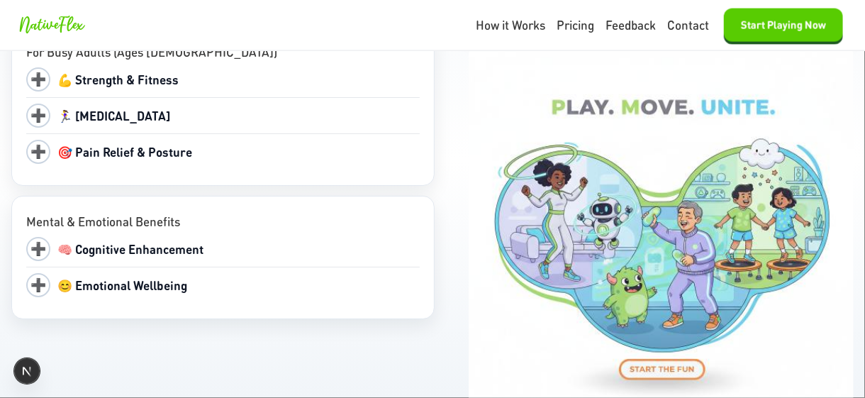
scroll to position [3827, 0]
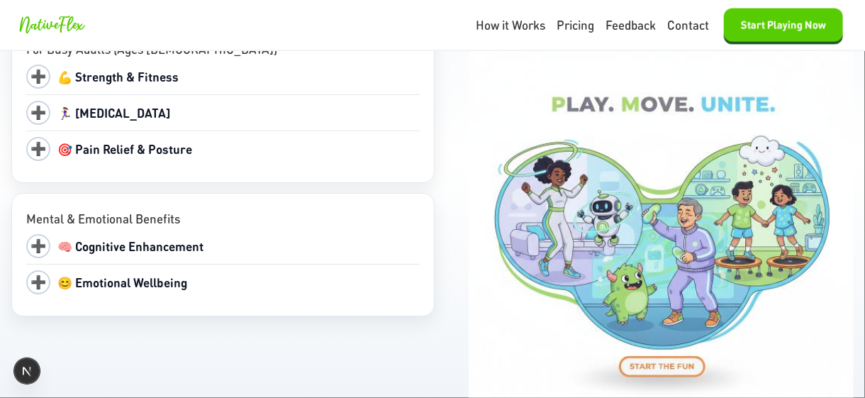
click at [39, 145] on span "➕" at bounding box center [38, 149] width 24 height 24
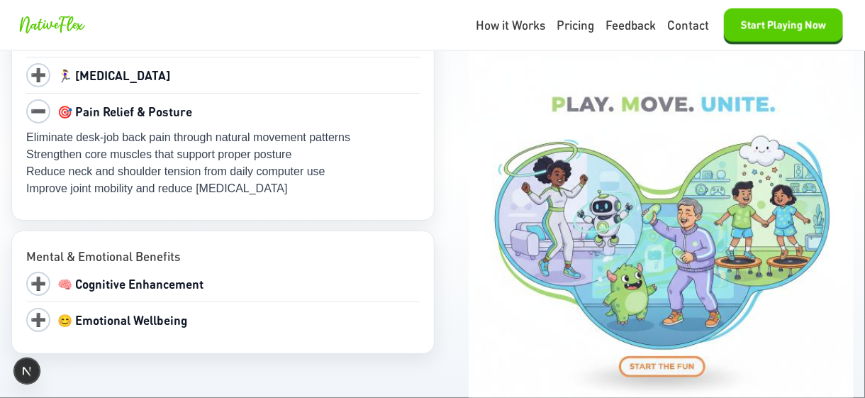
scroll to position [3789, 0]
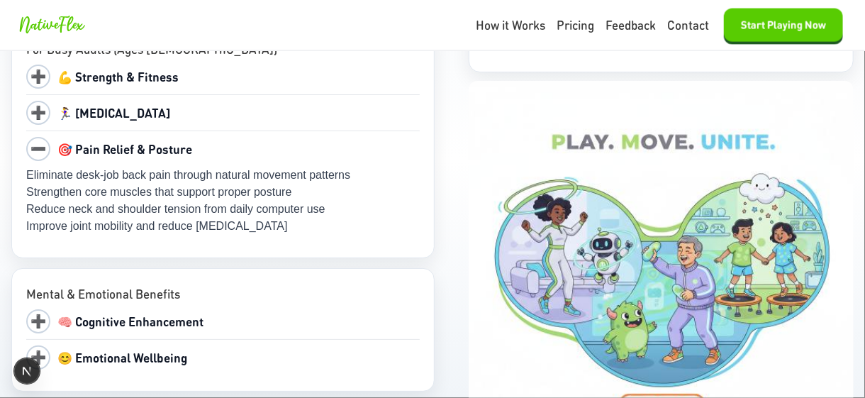
click at [39, 145] on span "➖" at bounding box center [38, 149] width 24 height 24
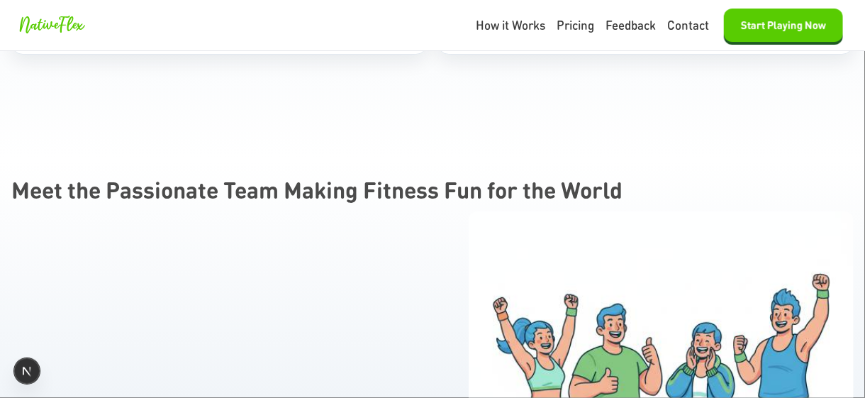
scroll to position [5456, 0]
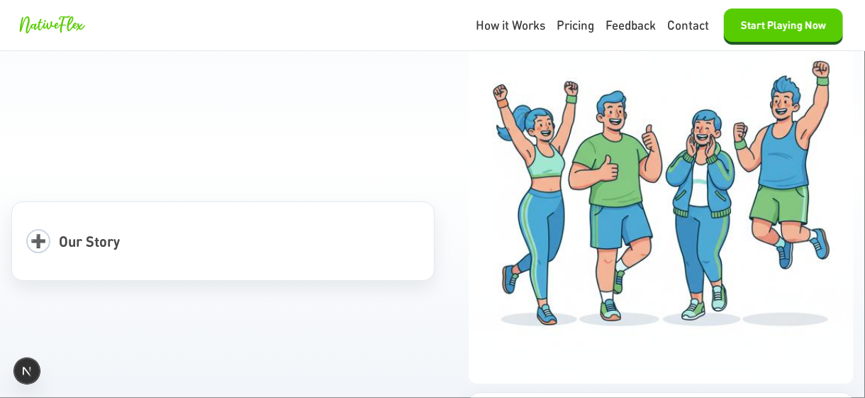
click at [37, 229] on span "➕" at bounding box center [38, 241] width 24 height 24
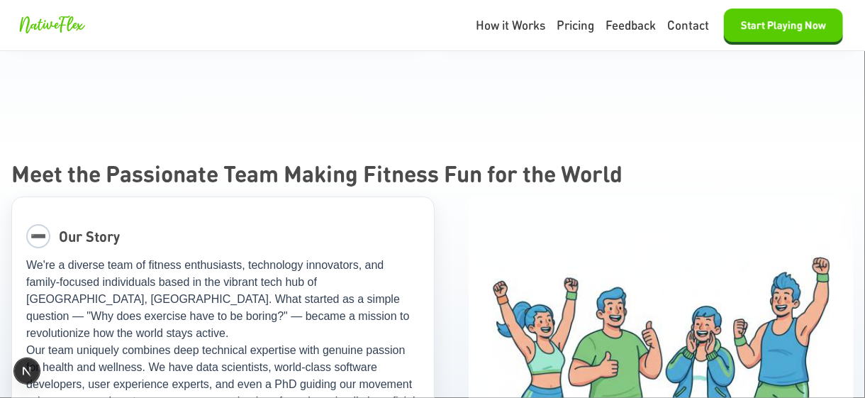
scroll to position [5256, 0]
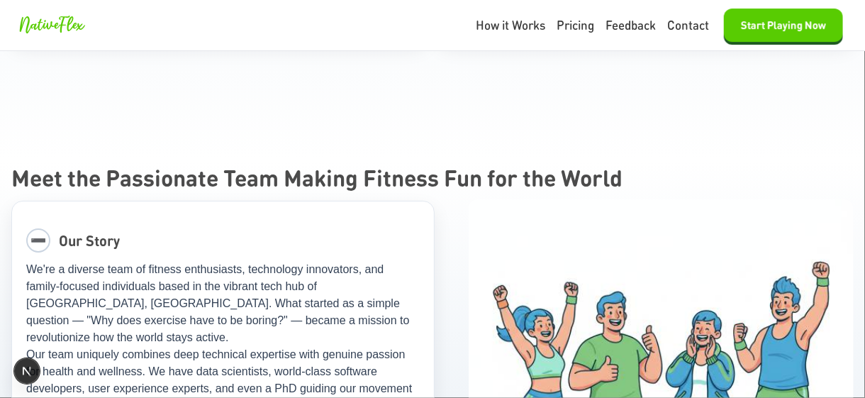
click at [35, 228] on span "➖" at bounding box center [38, 240] width 24 height 24
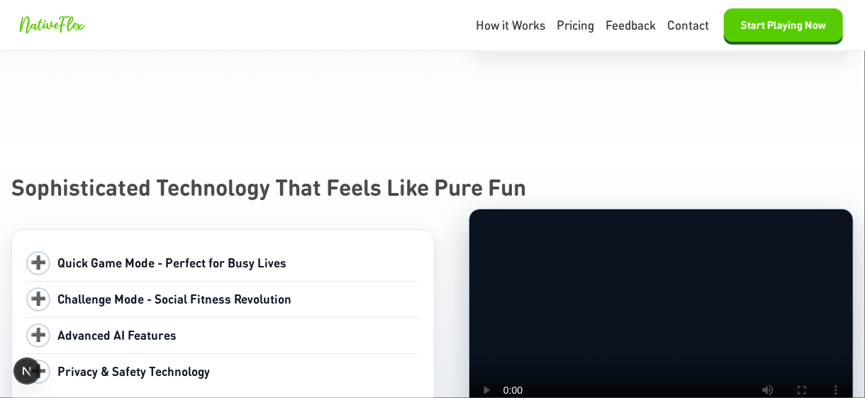
scroll to position [5893, 0]
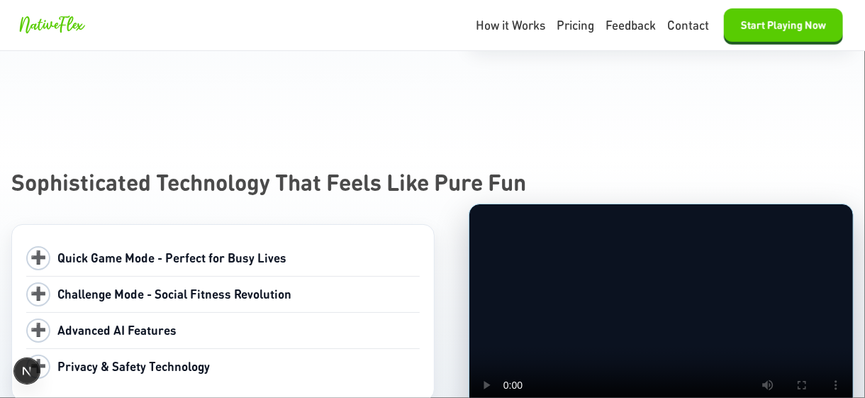
click at [77, 249] on span "Quick Game Mode - Perfect for Busy Lives" at bounding box center [171, 257] width 229 height 16
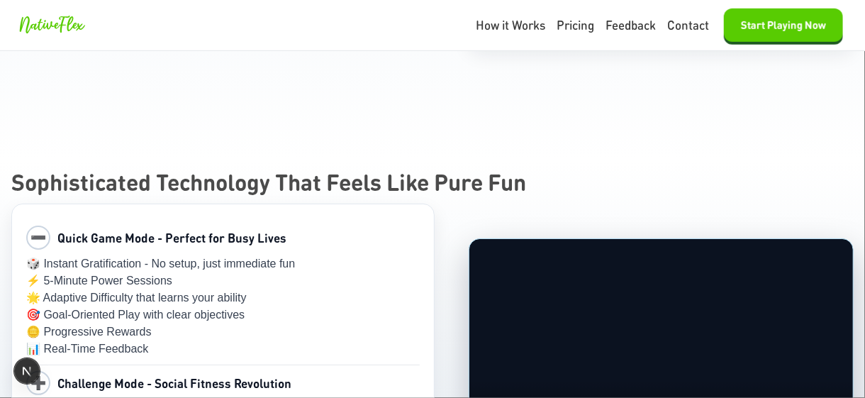
click at [84, 230] on span "Quick Game Mode - Perfect for Busy Lives" at bounding box center [171, 238] width 229 height 16
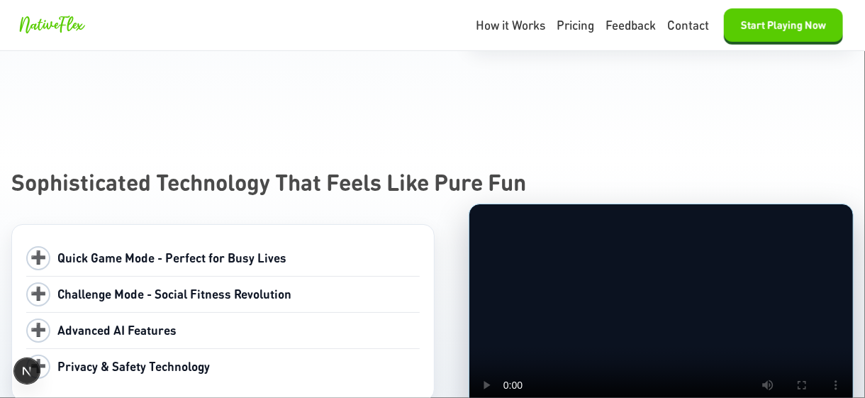
click at [133, 286] on span "Challenge Mode - Social Fitness Revolution" at bounding box center [174, 294] width 234 height 16
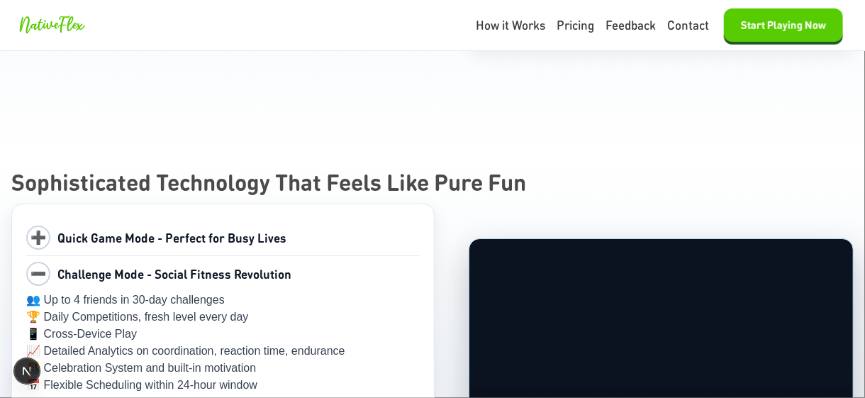
click at [163, 266] on span "Challenge Mode - Social Fitness Revolution" at bounding box center [174, 274] width 234 height 16
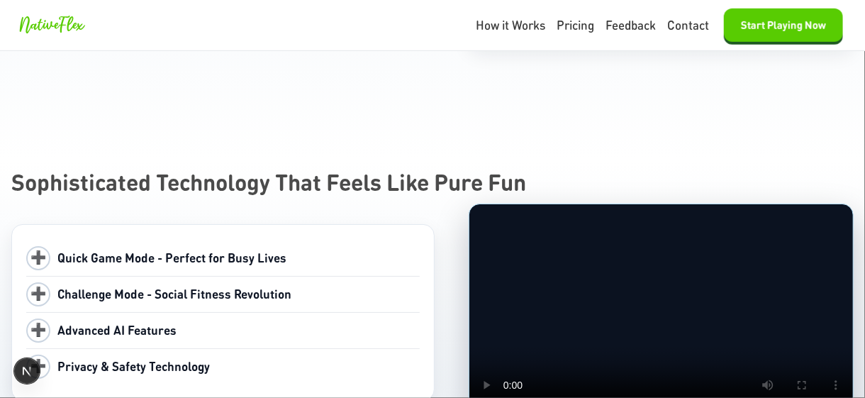
click at [194, 358] on span "Privacy & Safety Technology" at bounding box center [133, 366] width 152 height 16
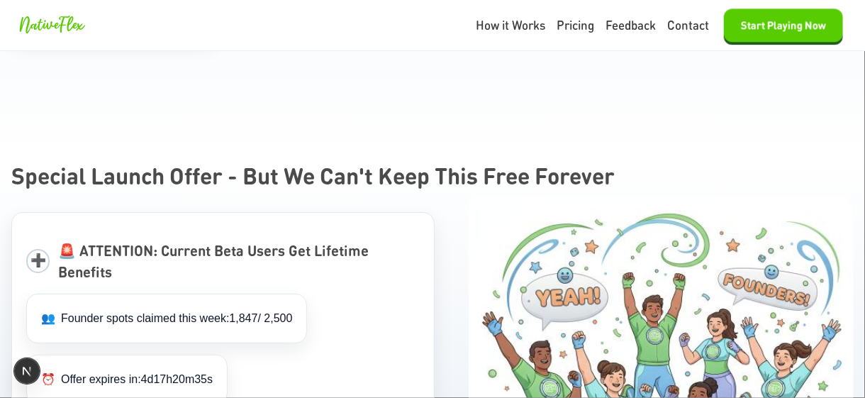
scroll to position [7169, 0]
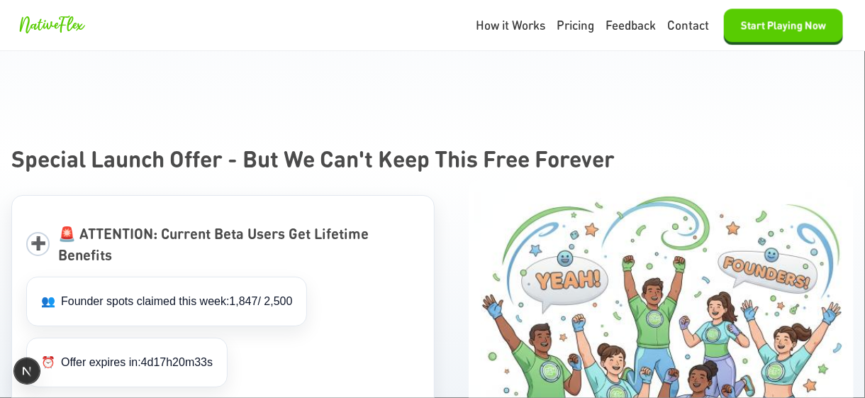
click at [49, 218] on div "➕ 🚨 ATTENTION: Current Beta Users Get Lifetime Benefits" at bounding box center [222, 243] width 393 height 51
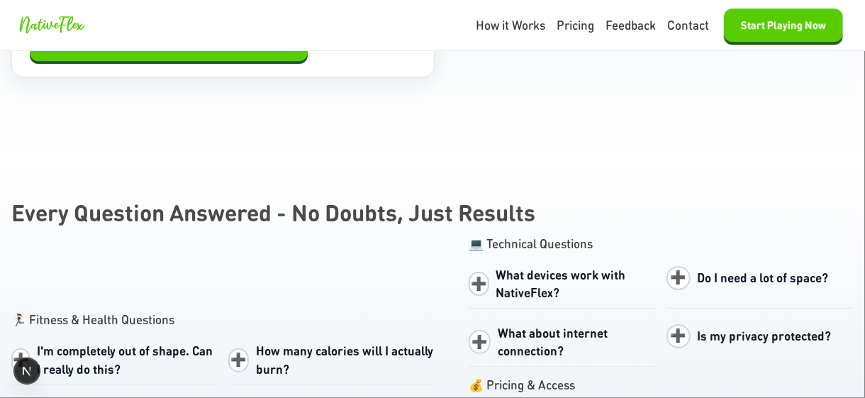
scroll to position [7949, 0]
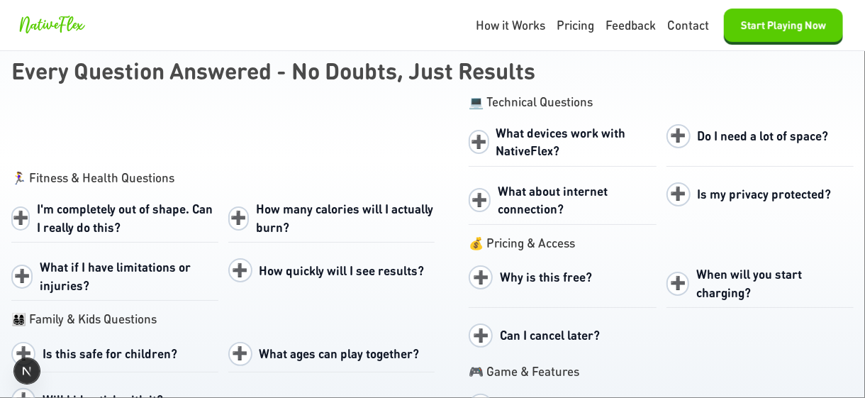
click at [487, 259] on div "➕ Why is this free?" at bounding box center [561, 276] width 187 height 35
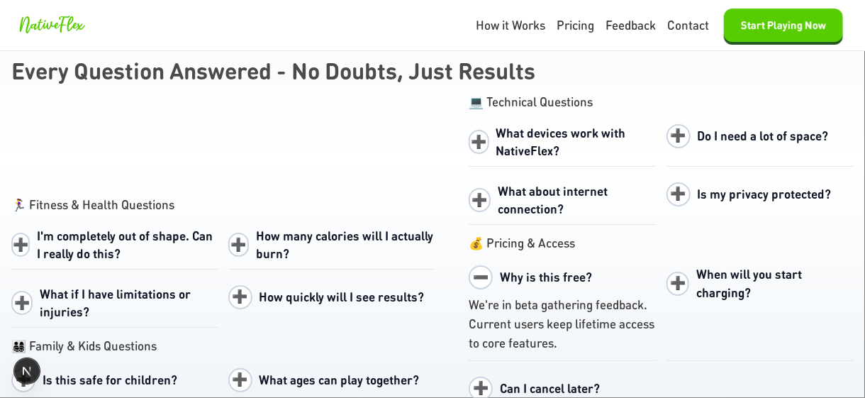
click at [478, 265] on span "➖" at bounding box center [480, 277] width 24 height 24
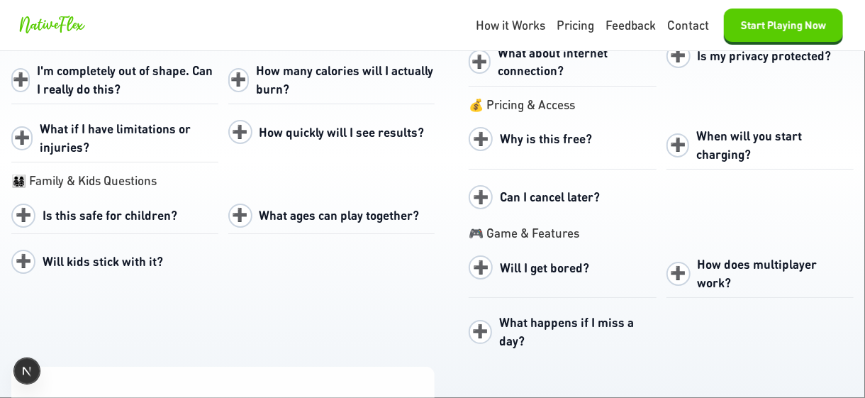
scroll to position [8090, 0]
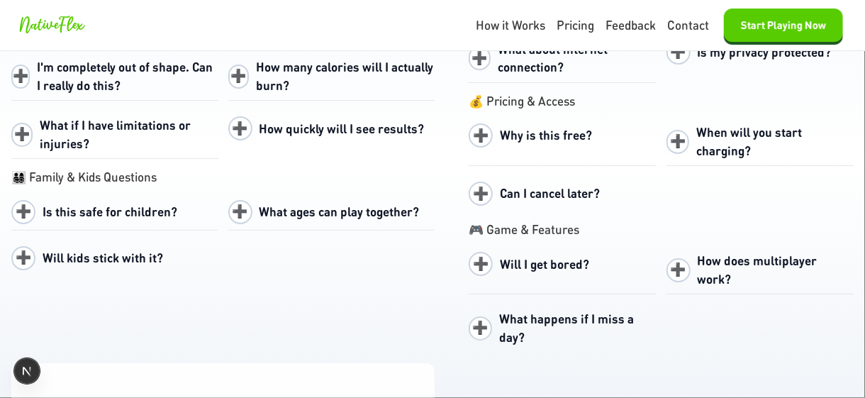
click at [468, 252] on span "➕" at bounding box center [480, 264] width 24 height 24
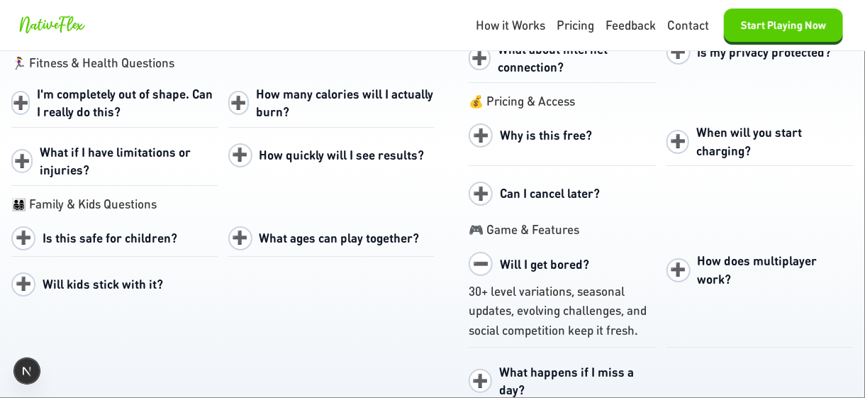
scroll to position [8117, 0]
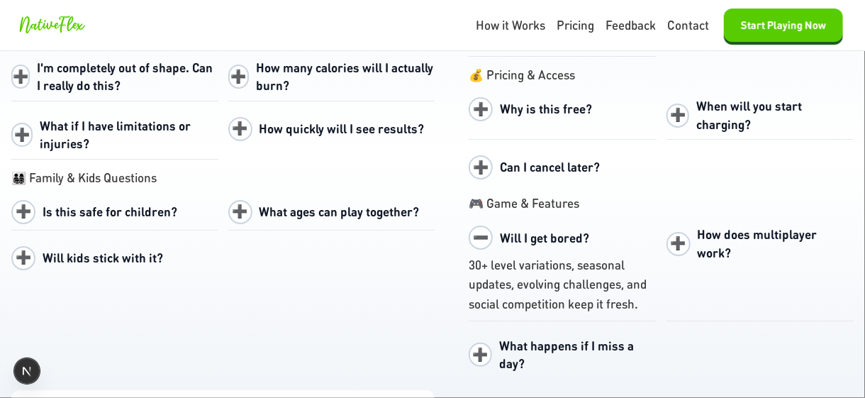
click at [473, 225] on span "➖" at bounding box center [480, 237] width 24 height 24
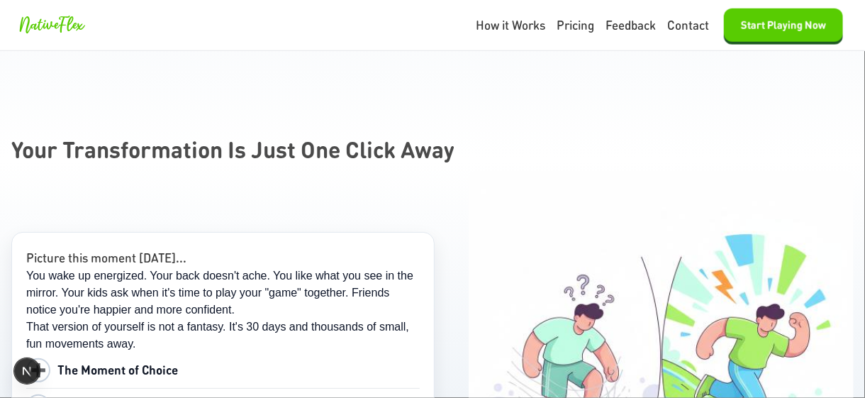
scroll to position [8941, 0]
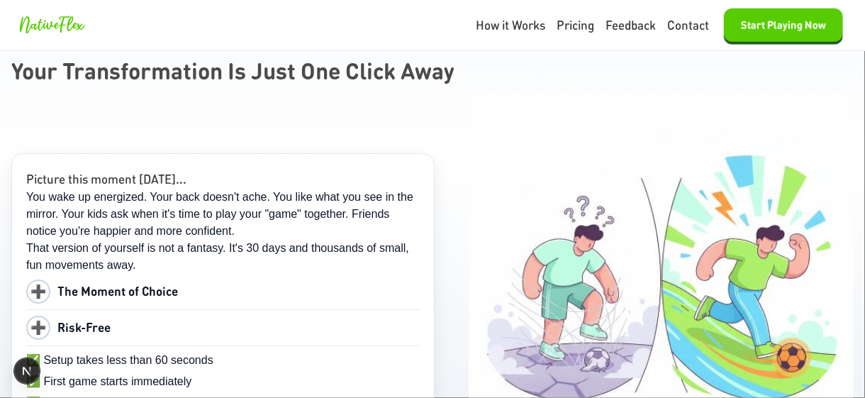
click at [24, 193] on div "Picture this moment 30 days from now... You wake up energized. Your back doesn'…" at bounding box center [222, 342] width 423 height 379
click at [38, 279] on span "➕" at bounding box center [38, 291] width 24 height 24
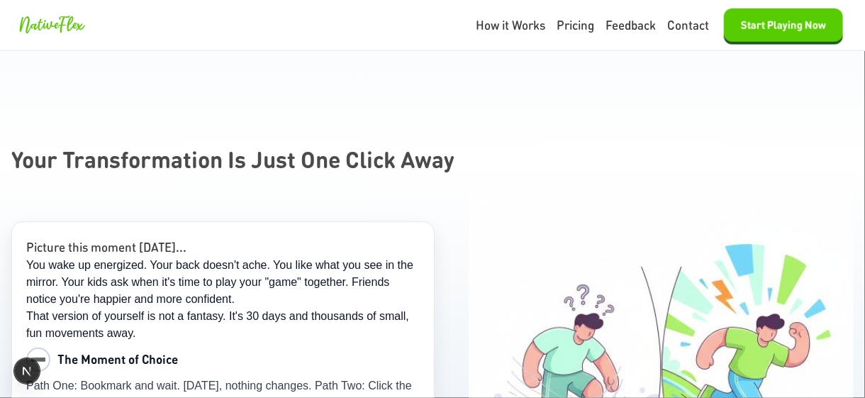
scroll to position [9011, 0]
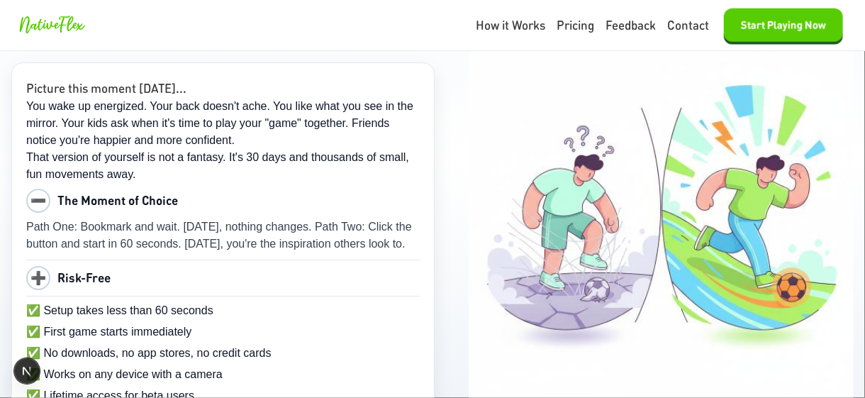
click at [66, 269] on span "Risk-Free" at bounding box center [83, 277] width 53 height 16
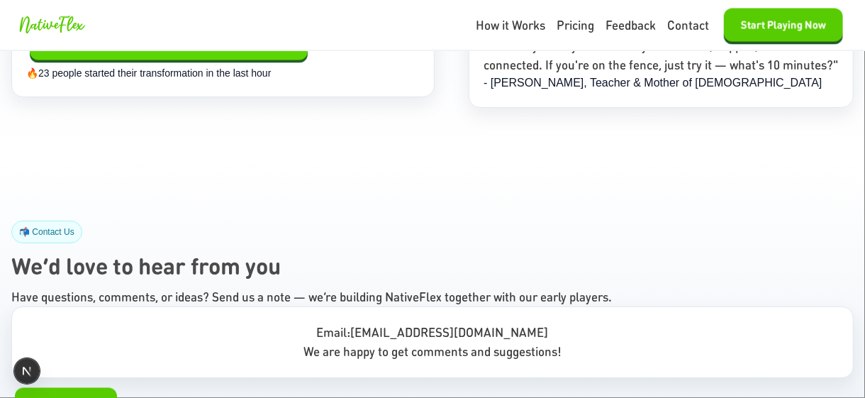
scroll to position [9478, 0]
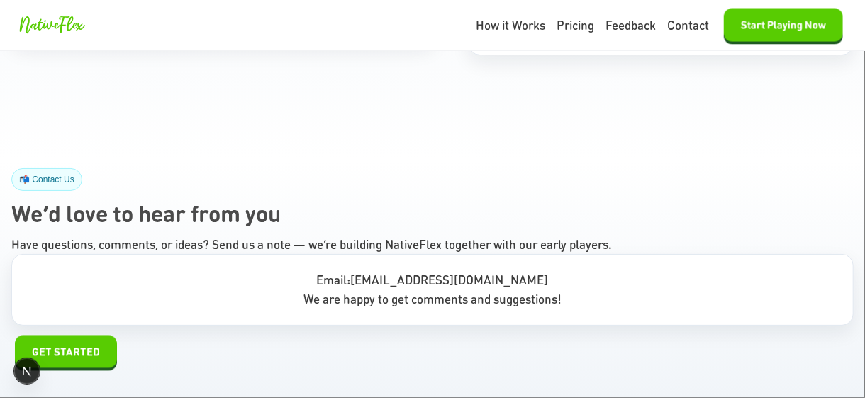
click at [16, 368] on icon "Open Next.js Dev Tools" at bounding box center [30, 370] width 28 height 28
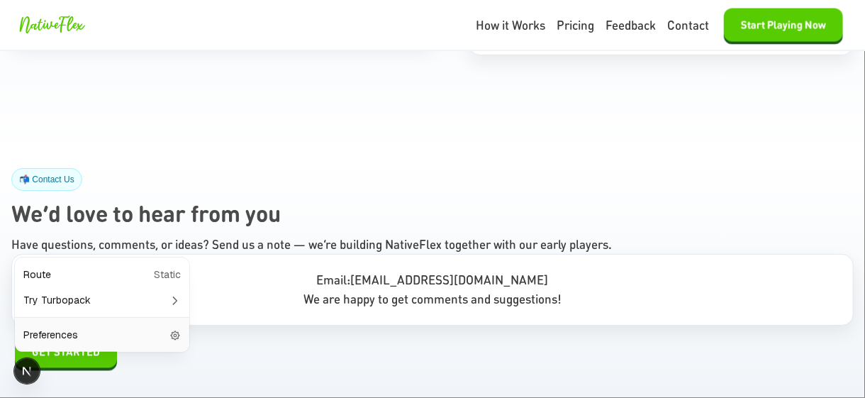
click at [240, 335] on div "GET STARTED" at bounding box center [432, 351] width 842 height 33
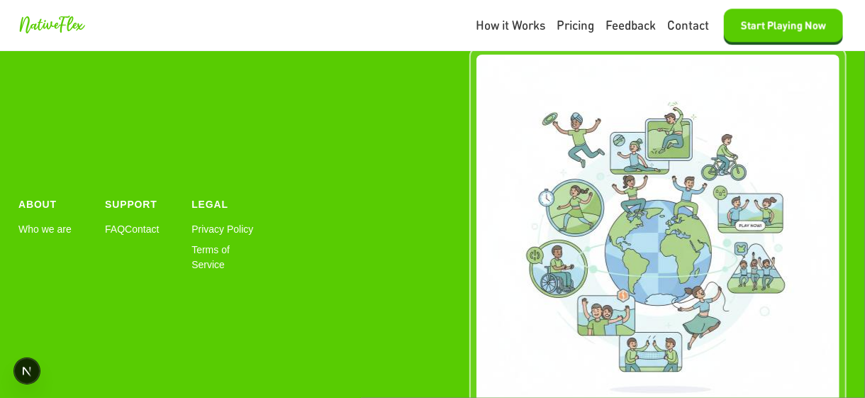
scroll to position [9822, 0]
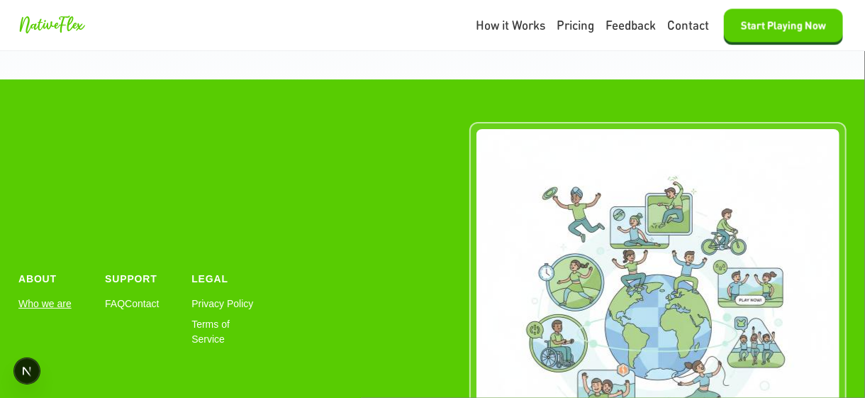
click at [40, 296] on link "Who we are" at bounding box center [44, 303] width 53 height 15
click at [107, 296] on link "FAQ" at bounding box center [115, 303] width 20 height 15
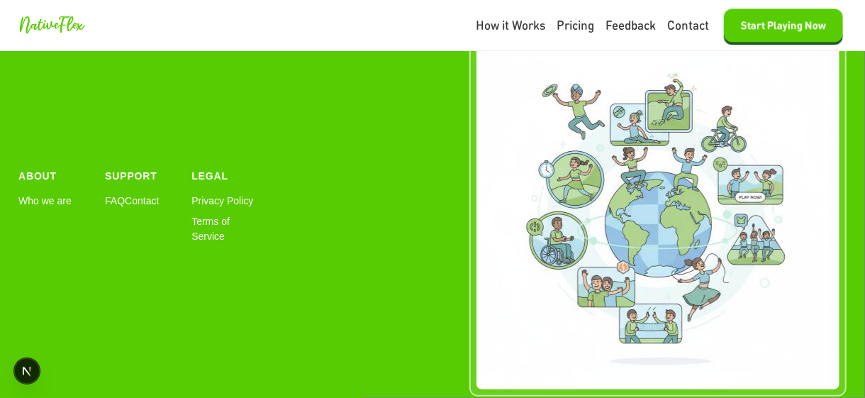
scroll to position [9964, 0]
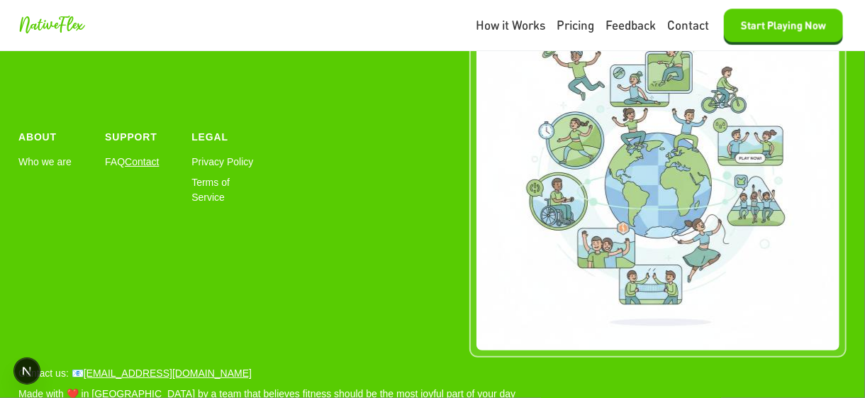
click at [150, 154] on link "Contact" at bounding box center [142, 161] width 34 height 15
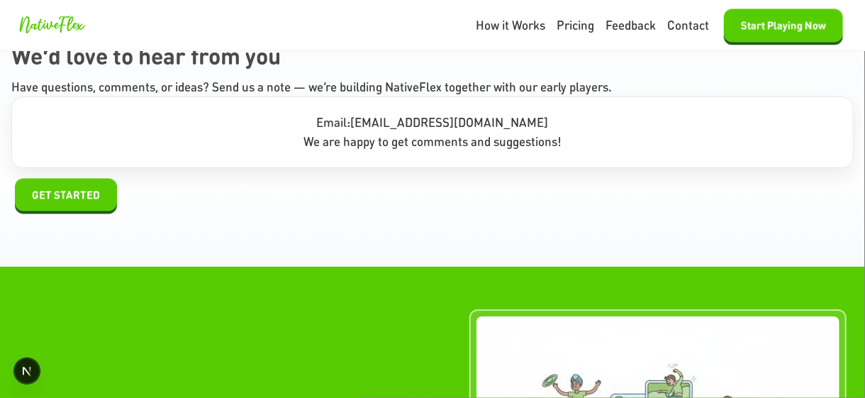
scroll to position [9800, 0]
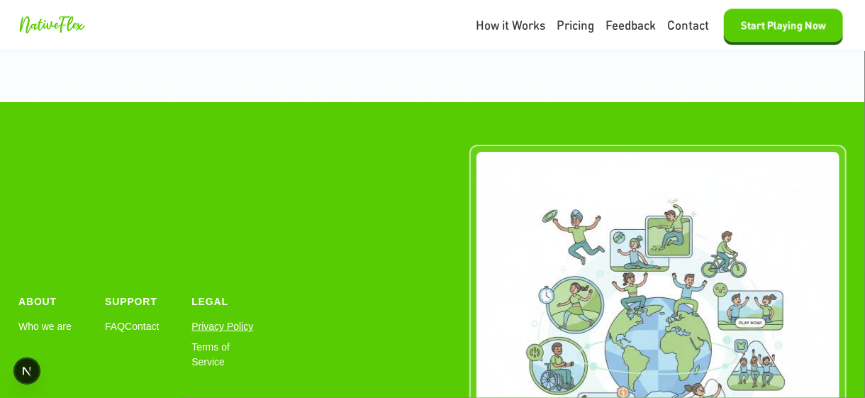
click at [196, 319] on link "Privacy Policy" at bounding box center [222, 326] width 62 height 15
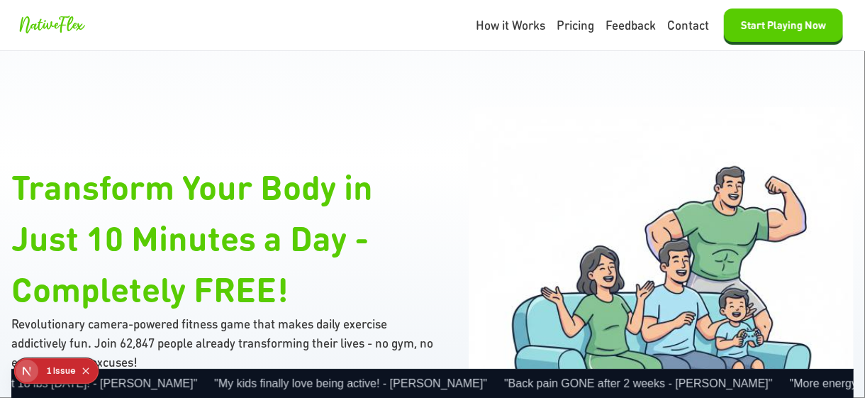
scroll to position [71, 0]
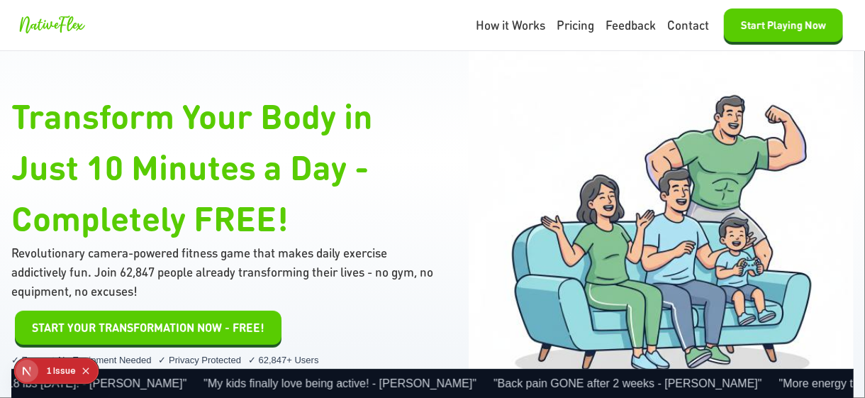
click at [69, 368] on div "Issue" at bounding box center [64, 371] width 23 height 26
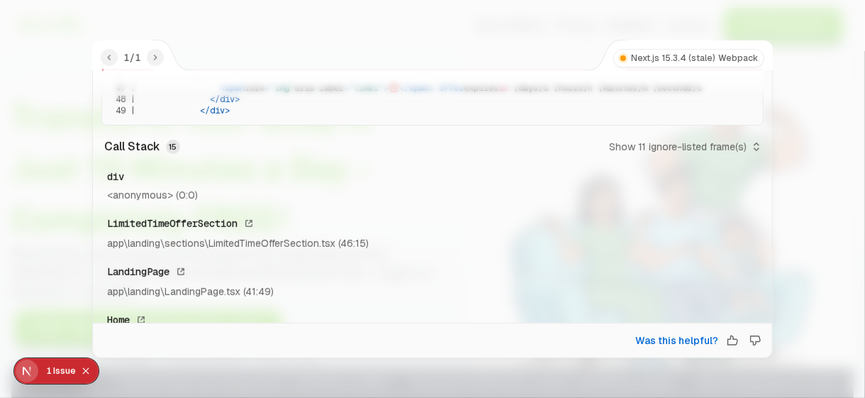
scroll to position [444, 0]
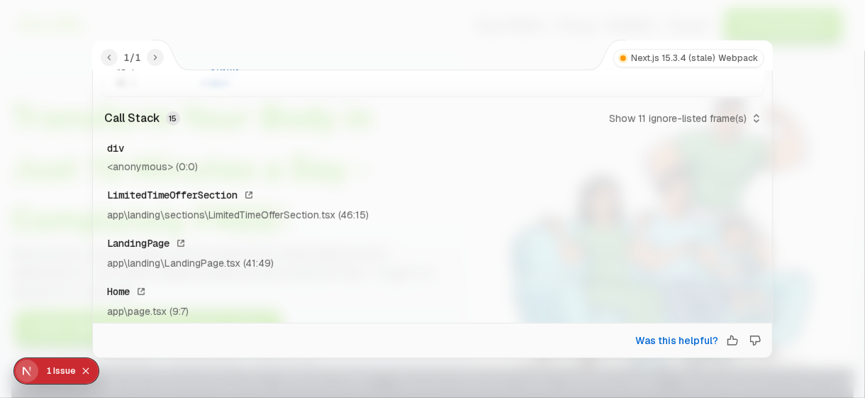
drag, startPoint x: 102, startPoint y: 91, endPoint x: 552, endPoint y: 323, distance: 506.5
click at [552, 323] on div "Runtime Error Hydration failed because the server rendered HTML didn't match th…" at bounding box center [432, 213] width 680 height 288
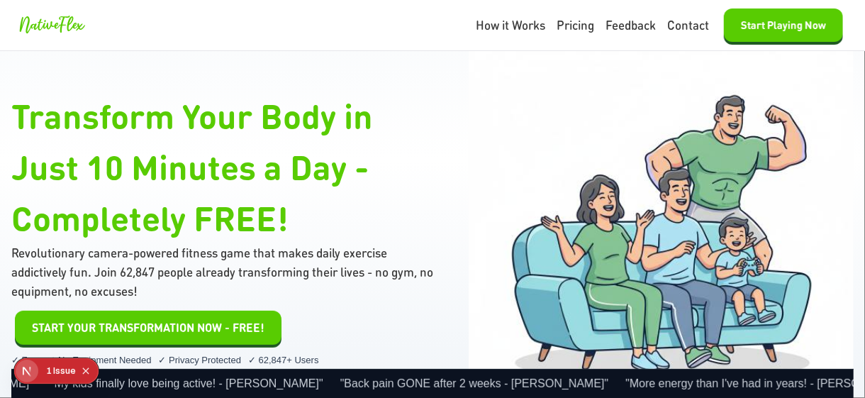
click at [67, 379] on div "Issue" at bounding box center [64, 371] width 23 height 26
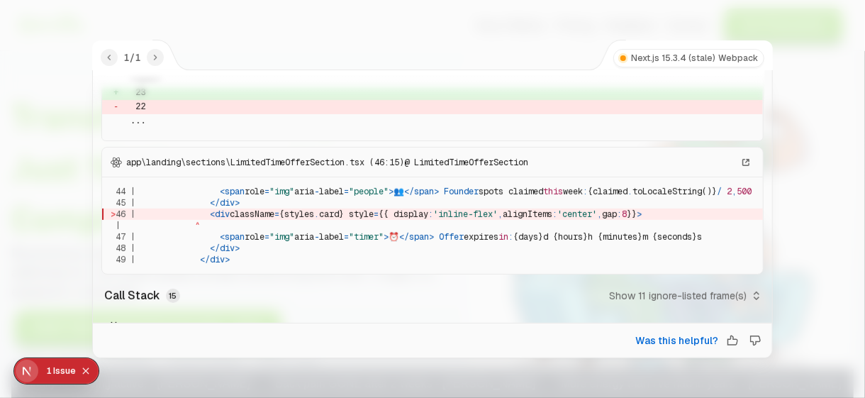
scroll to position [0, 0]
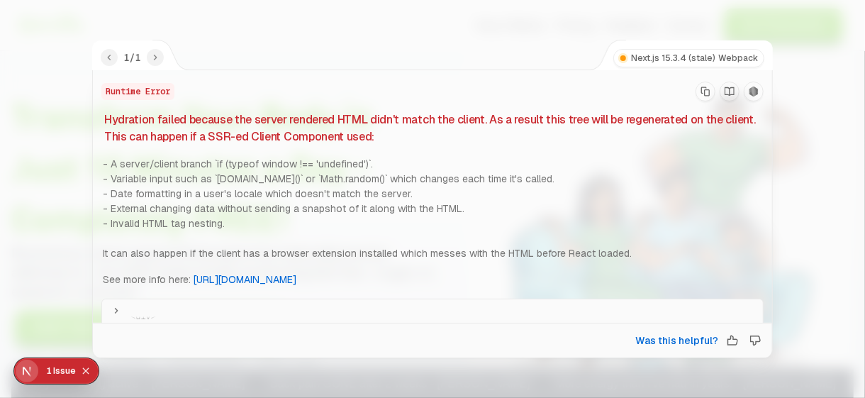
drag, startPoint x: 406, startPoint y: 329, endPoint x: 183, endPoint y: 29, distance: 373.7
click at [183, 40] on div "1 / 1 Next.js 15.3.4 (stale) Webpack Runtime Error Hydration failed because the…" at bounding box center [432, 219] width 865 height 358
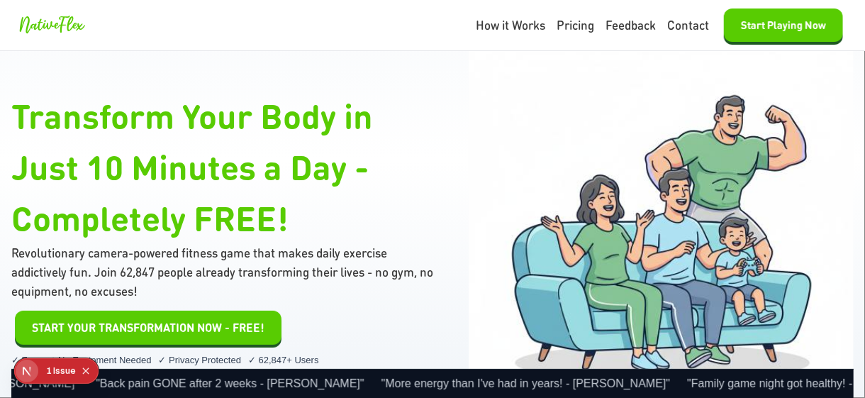
click at [43, 376] on div "0 1 Issue" at bounding box center [68, 370] width 57 height 23
click at [66, 380] on div "Issue" at bounding box center [64, 371] width 23 height 26
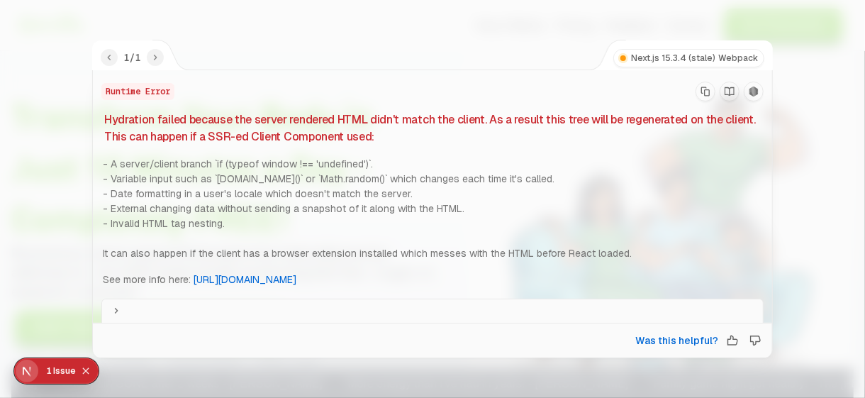
scroll to position [417, 0]
click at [707, 91] on button "Copy Stack Trace" at bounding box center [705, 91] width 20 height 20
click at [84, 364] on button "Collapse issues badge" at bounding box center [85, 370] width 17 height 17
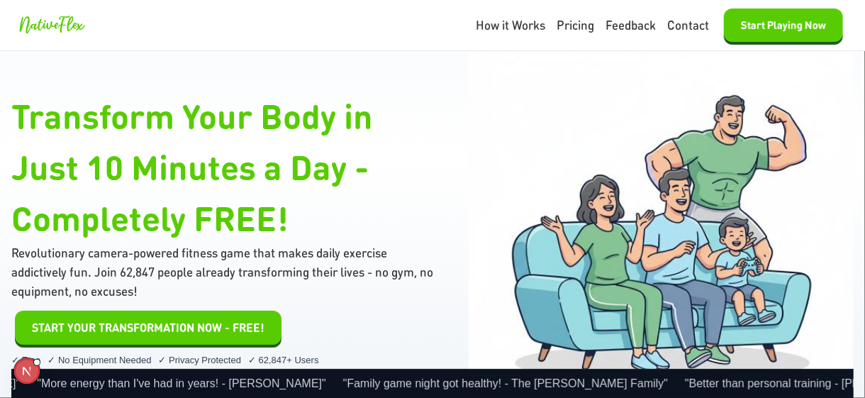
click at [242, 249] on p "Revolutionary camera-powered fitness game that makes daily exercise addictively…" at bounding box center [222, 272] width 423 height 58
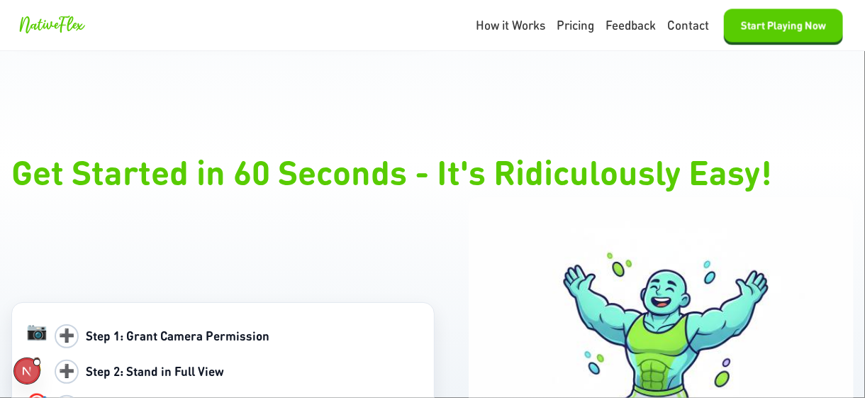
scroll to position [1701, 0]
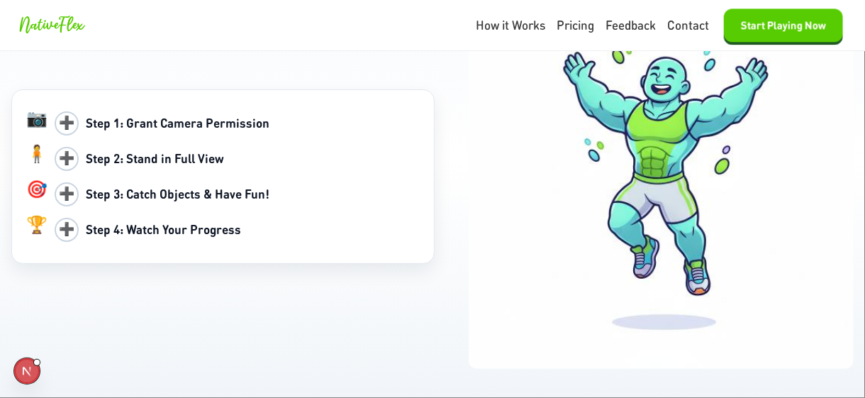
click at [82, 201] on div "➕ Step 3: Catch Objects & Have Fun!" at bounding box center [237, 193] width 365 height 35
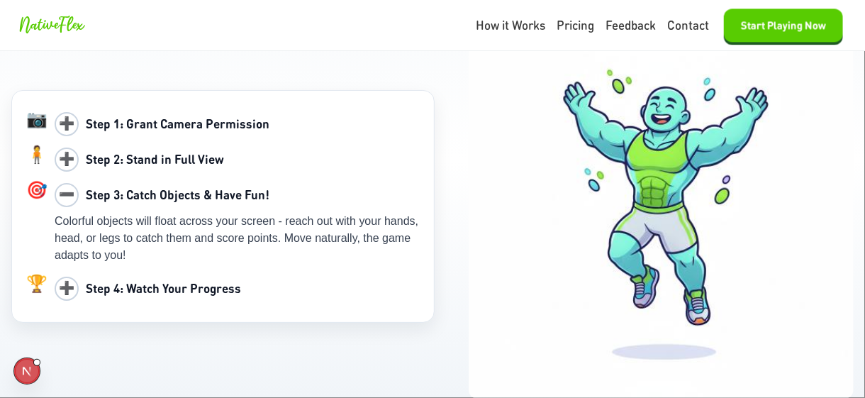
click at [105, 167] on b "Step 2: Stand in Full View" at bounding box center [155, 159] width 138 height 16
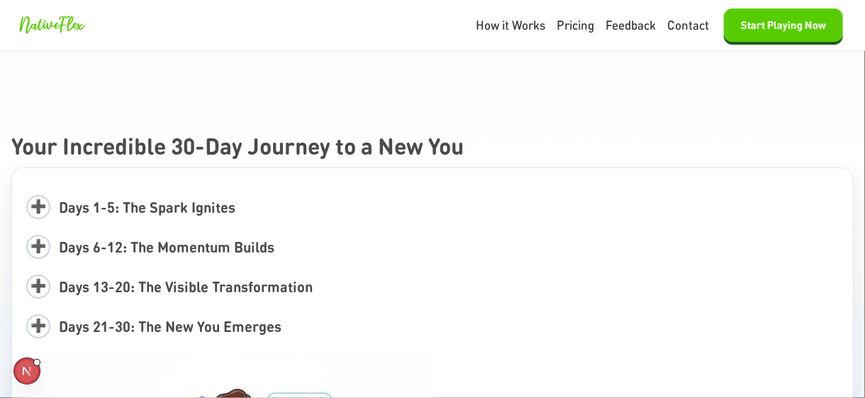
scroll to position [2876, 0]
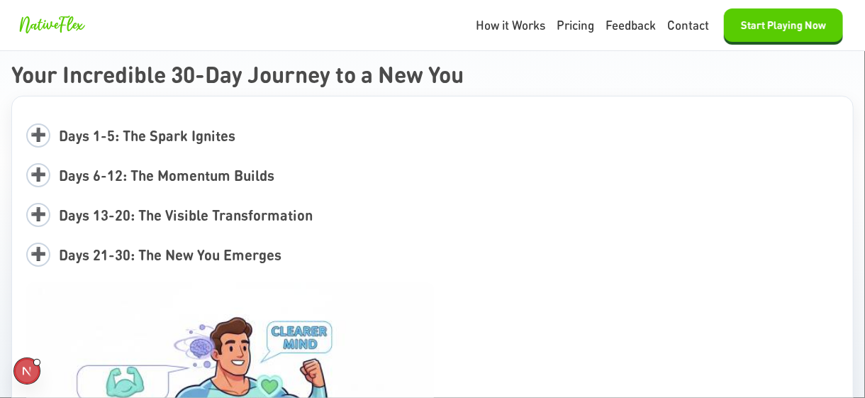
click at [126, 142] on span "Days 1-5: The Spark Ignites" at bounding box center [147, 135] width 176 height 18
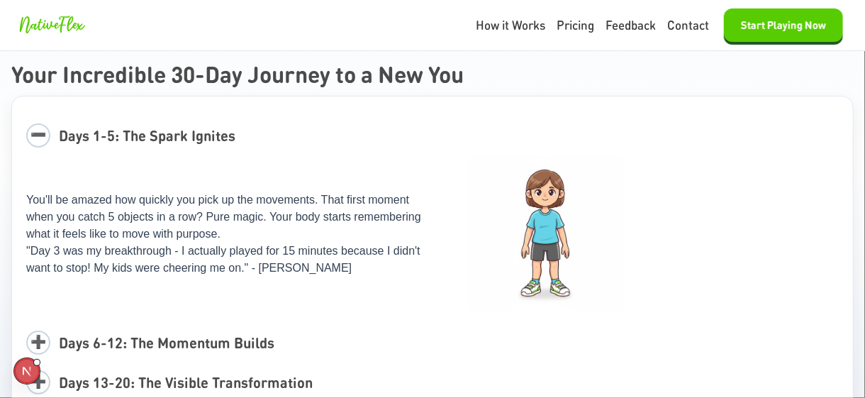
click at [128, 135] on span "Days 1-5: The Spark Ignites" at bounding box center [147, 135] width 176 height 18
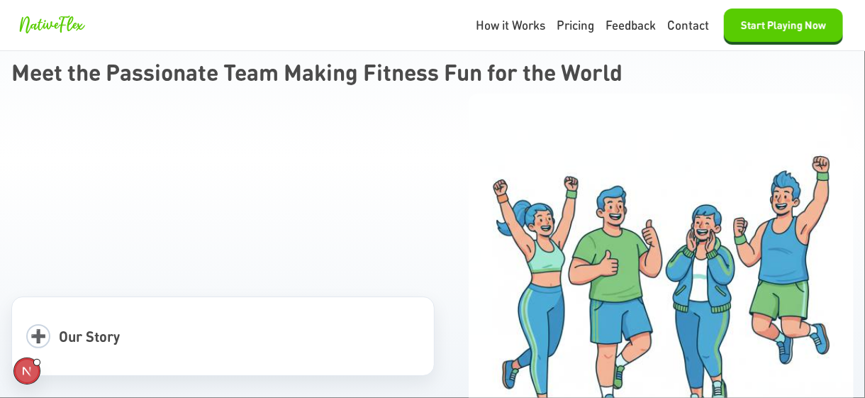
scroll to position [5356, 0]
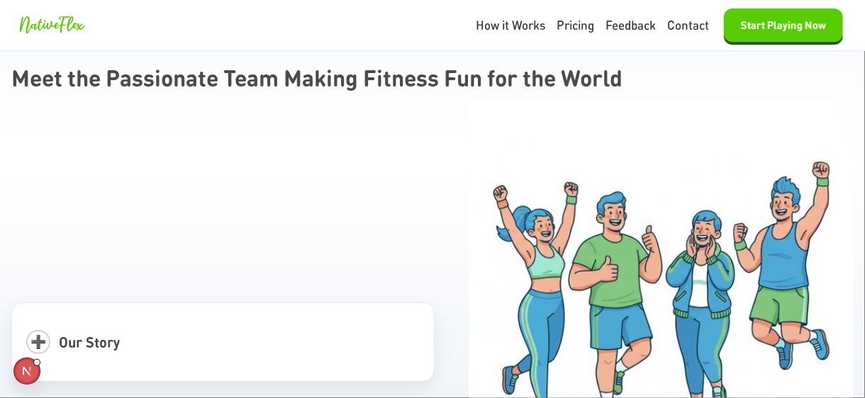
click at [62, 332] on span "Our Story" at bounding box center [89, 341] width 61 height 18
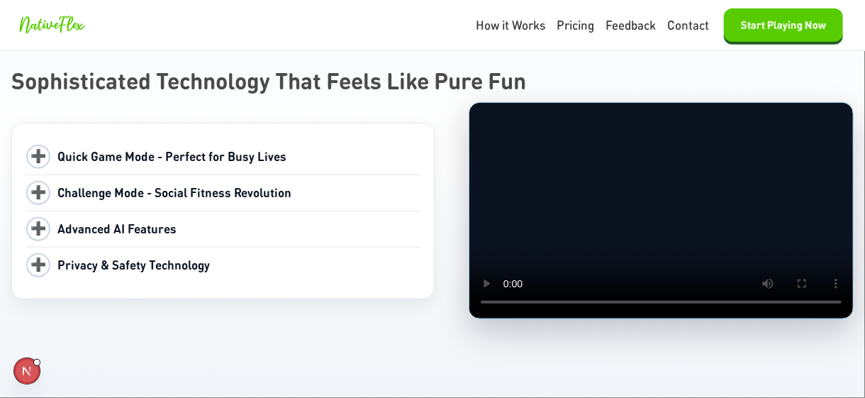
scroll to position [5923, 0]
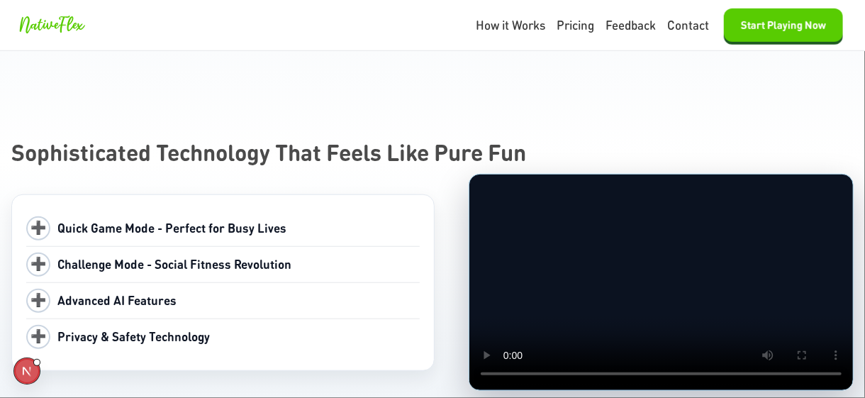
click at [107, 292] on span "Advanced AI Features" at bounding box center [116, 300] width 119 height 16
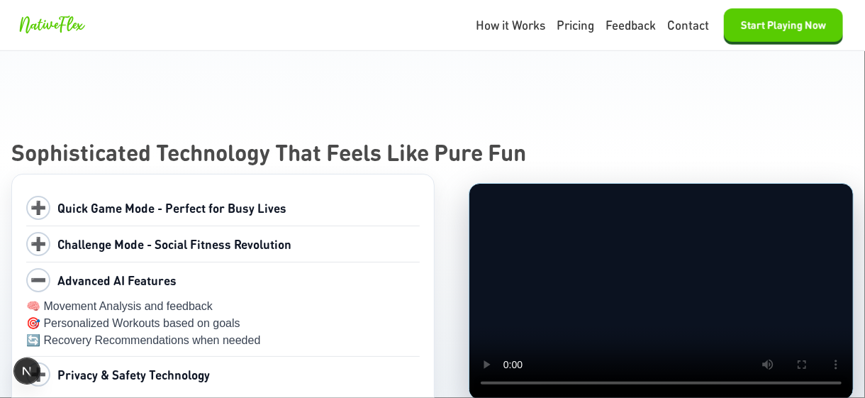
click at [146, 366] on span "Privacy & Safety Technology" at bounding box center [133, 374] width 152 height 16
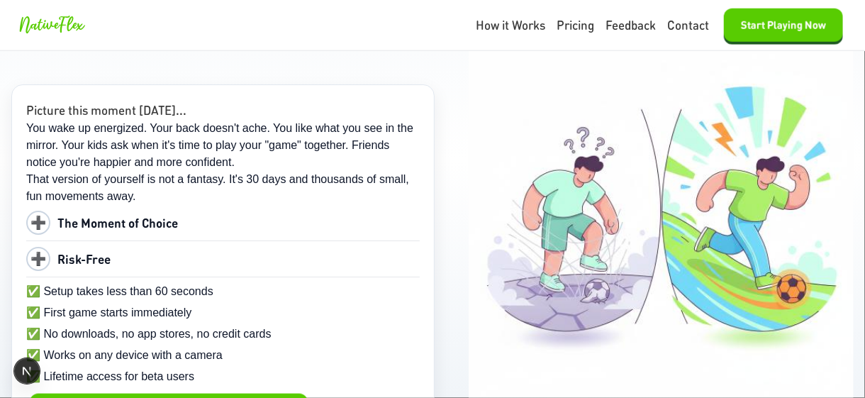
scroll to position [8829, 0]
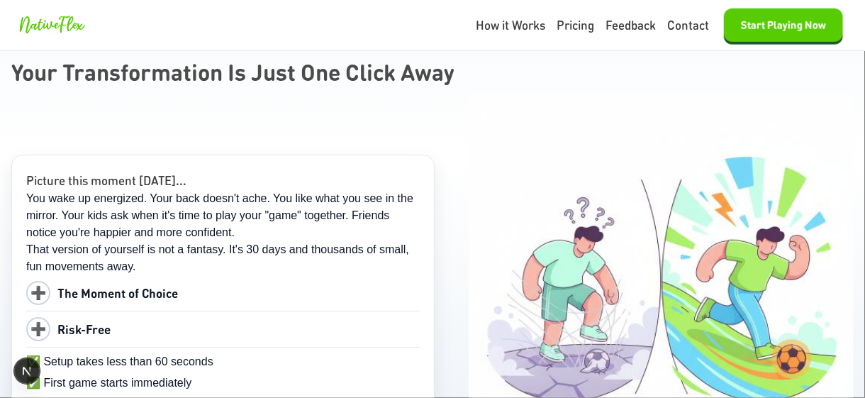
click at [107, 311] on div "➕ Risk-Free" at bounding box center [222, 328] width 393 height 35
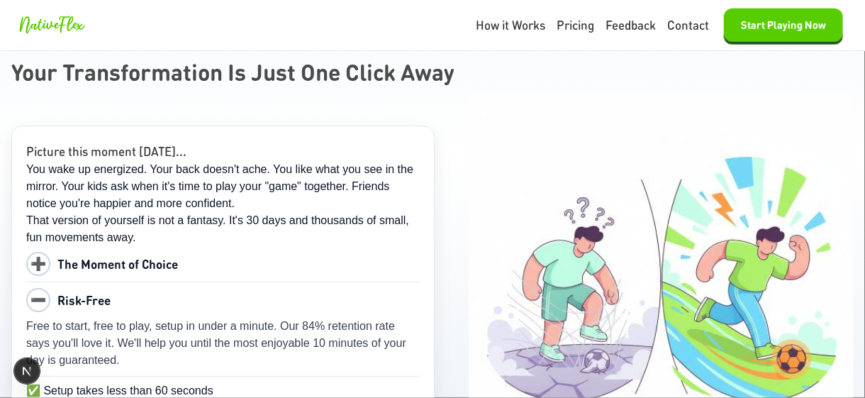
click at [94, 292] on span "Risk-Free" at bounding box center [83, 300] width 53 height 16
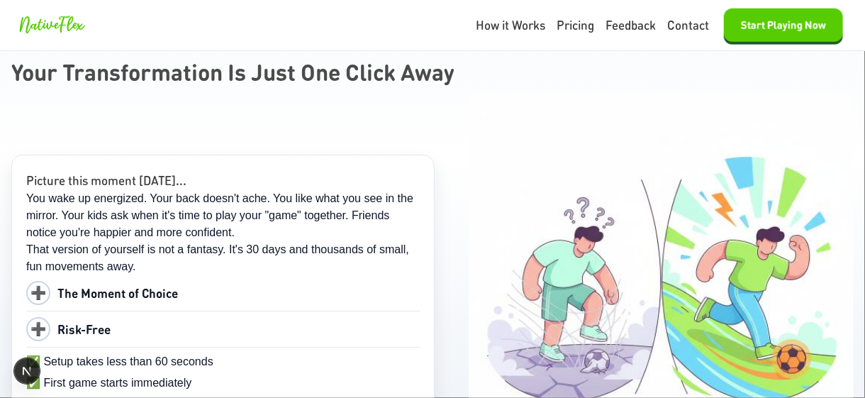
click at [94, 285] on span "The Moment of Choice" at bounding box center [117, 293] width 120 height 16
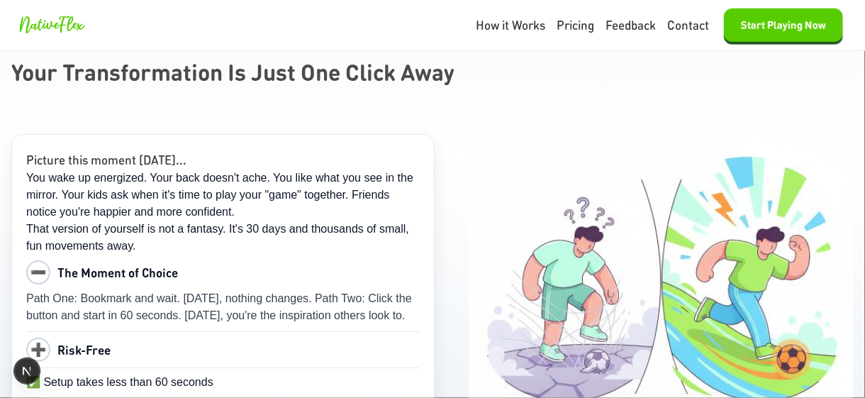
click at [109, 264] on span "The Moment of Choice" at bounding box center [117, 272] width 120 height 16
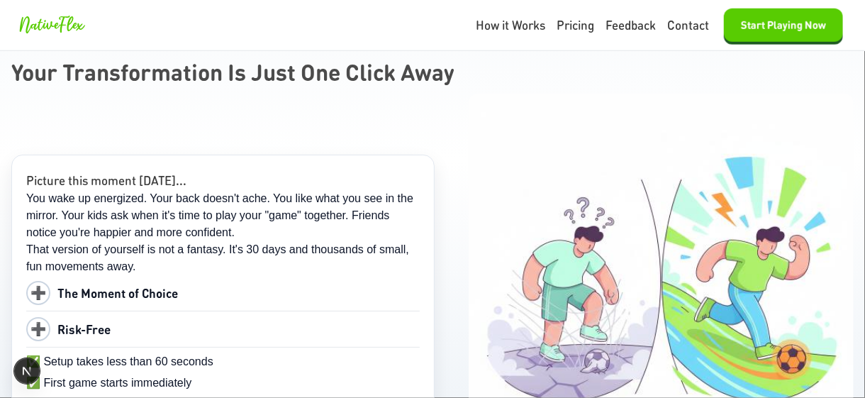
click at [74, 321] on span "Risk-Free" at bounding box center [83, 329] width 53 height 16
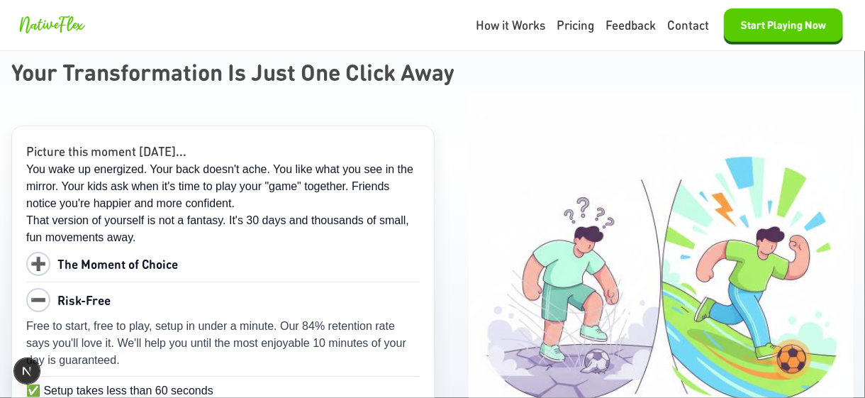
click at [81, 292] on span "Risk-Free" at bounding box center [83, 300] width 53 height 16
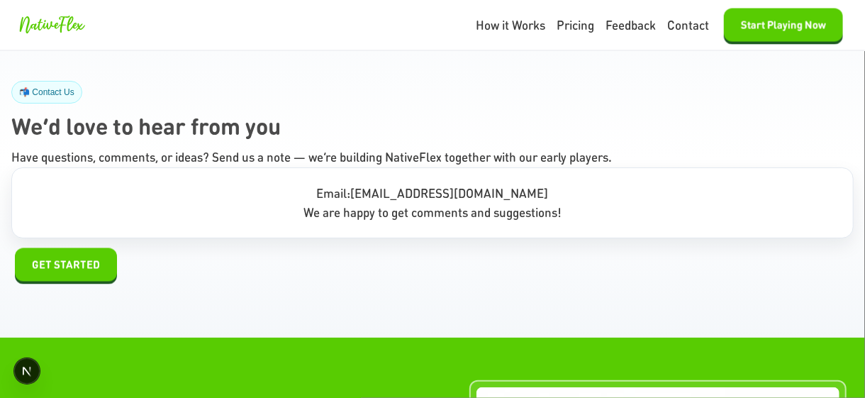
scroll to position [9446, 0]
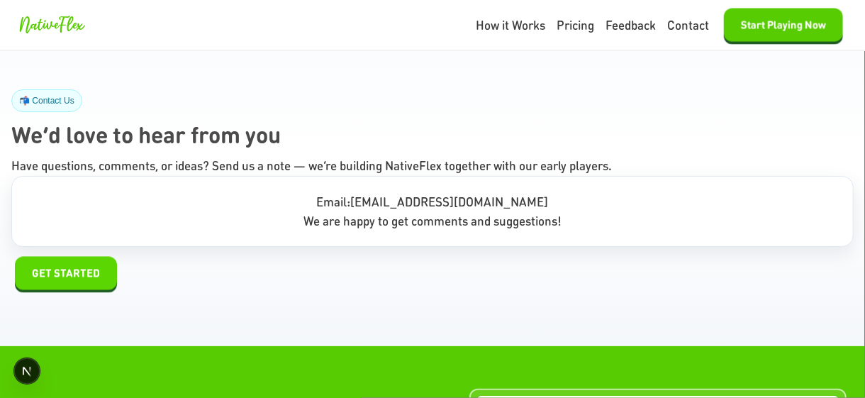
click at [47, 265] on span "GET STARTED" at bounding box center [66, 273] width 68 height 16
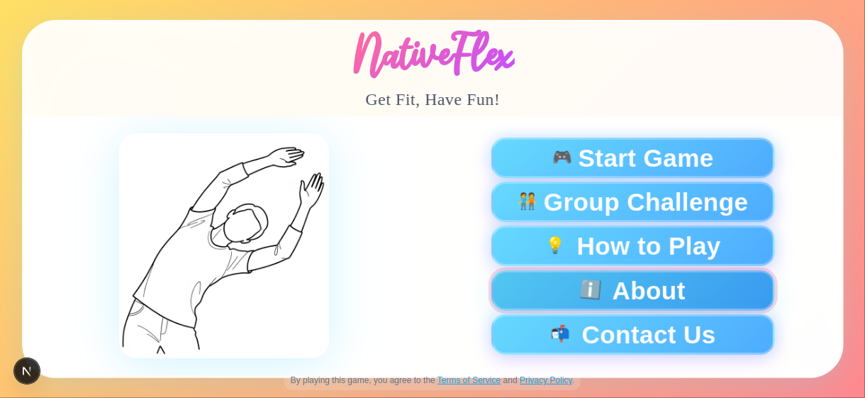
click at [665, 293] on button "ℹ️ About" at bounding box center [631, 290] width 283 height 40
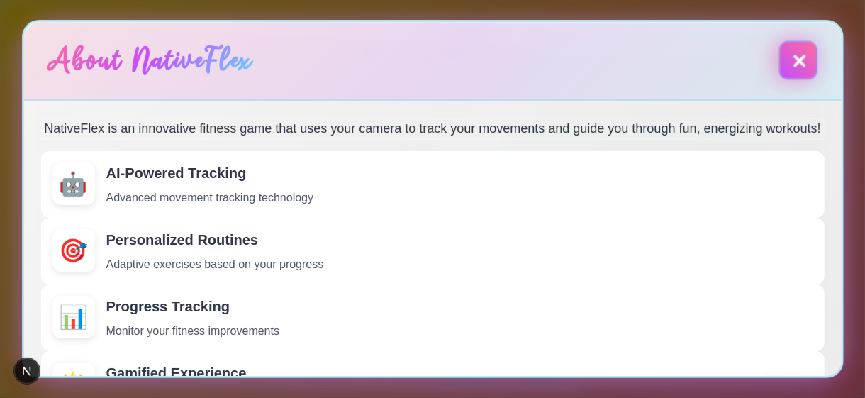
click at [807, 61] on button "✕" at bounding box center [797, 59] width 39 height 39
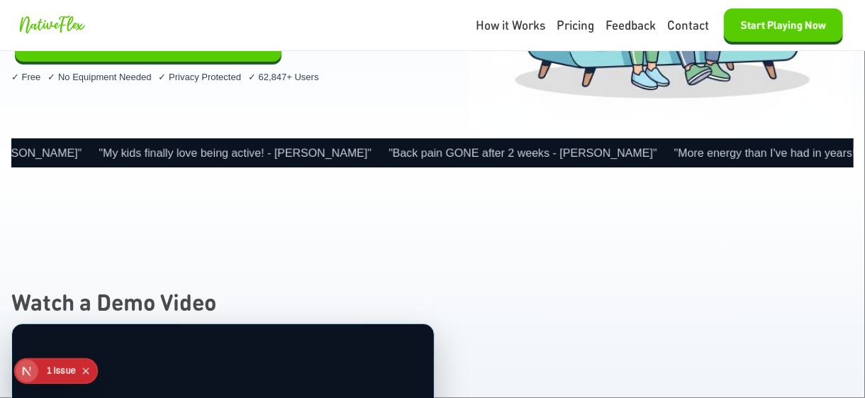
scroll to position [354, 0]
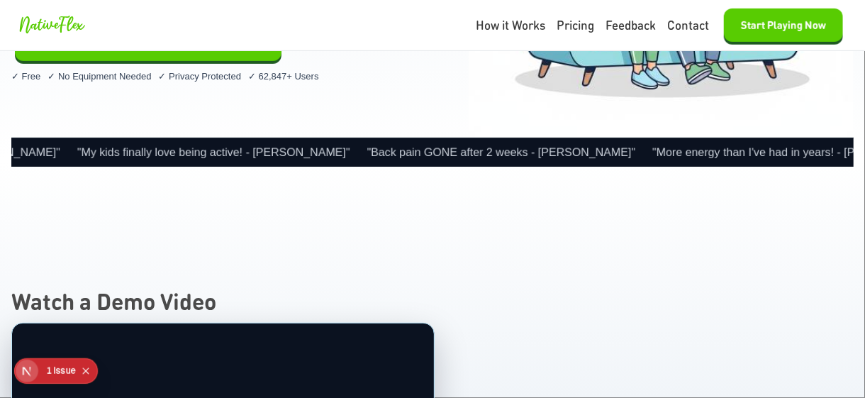
click at [67, 362] on div "Issue" at bounding box center [64, 371] width 23 height 26
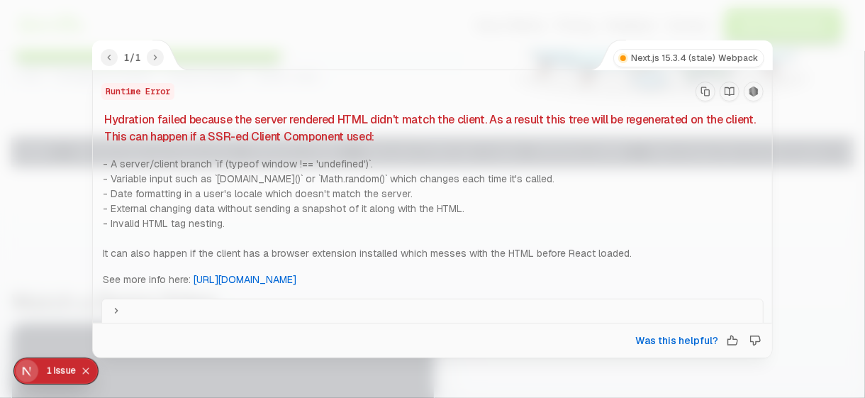
scroll to position [417, 0]
click at [65, 132] on div at bounding box center [432, 199] width 865 height 398
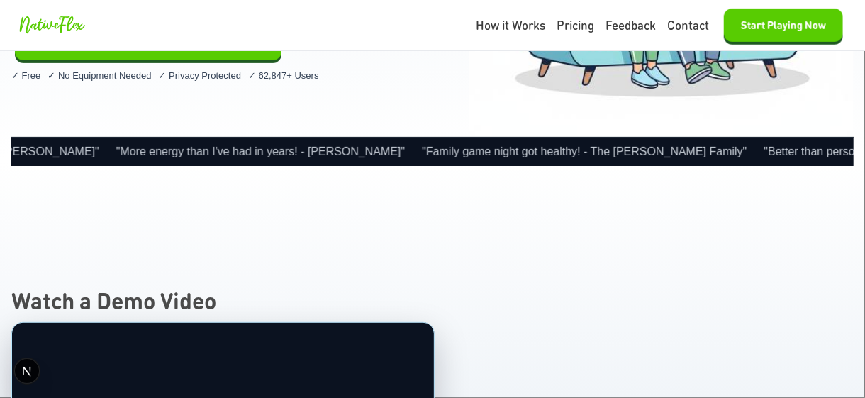
scroll to position [354, 0]
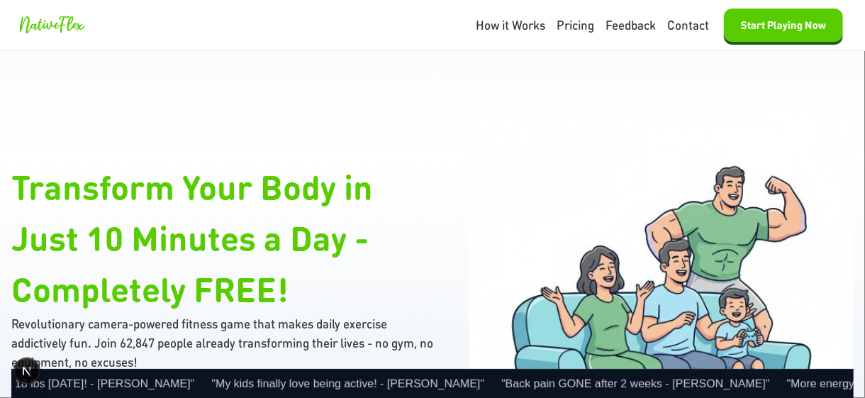
click at [244, 112] on div "Transform Your Body in Just 10 Minutes a Day - Completely FREE! Revolutionary c…" at bounding box center [432, 299] width 842 height 385
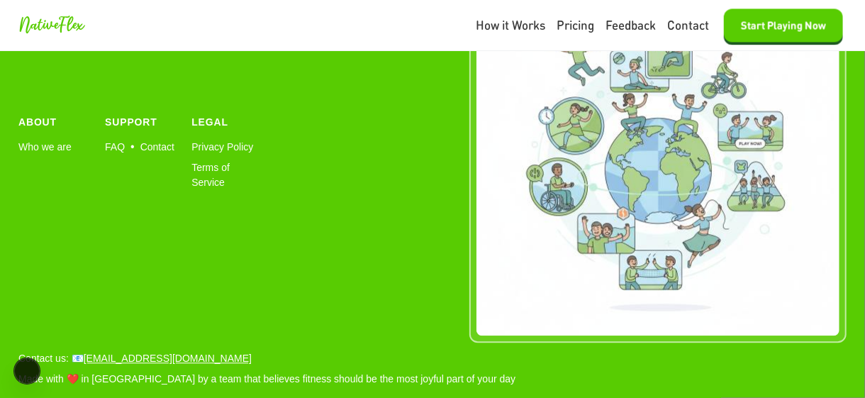
scroll to position [9793, 0]
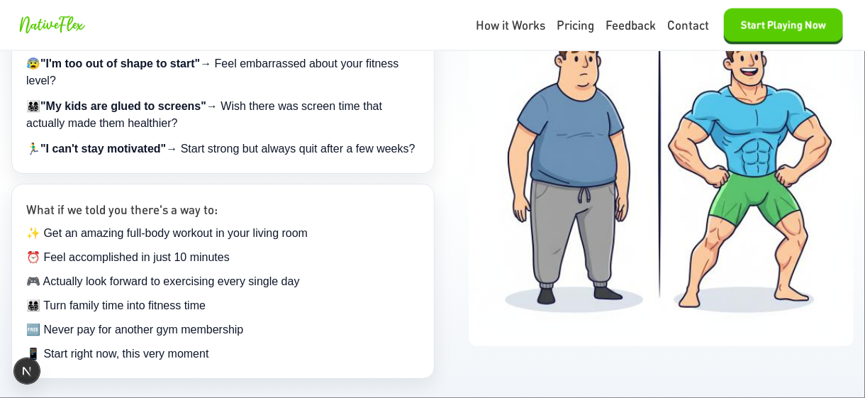
scroll to position [1063, 0]
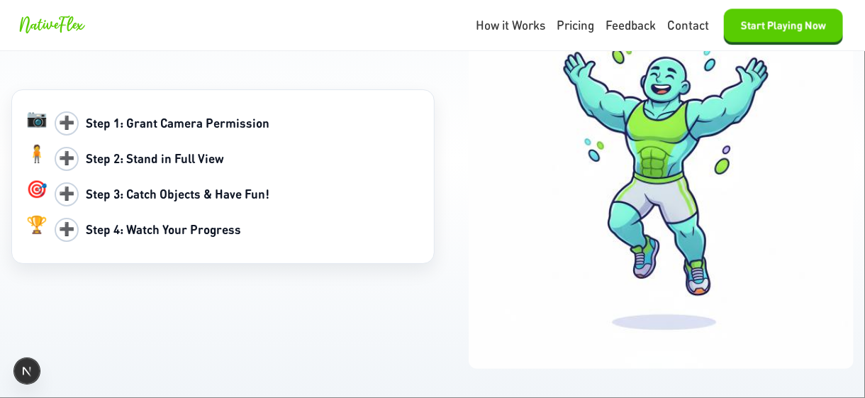
click at [109, 128] on b "Step 1: Grant Camera Permission" at bounding box center [178, 123] width 184 height 16
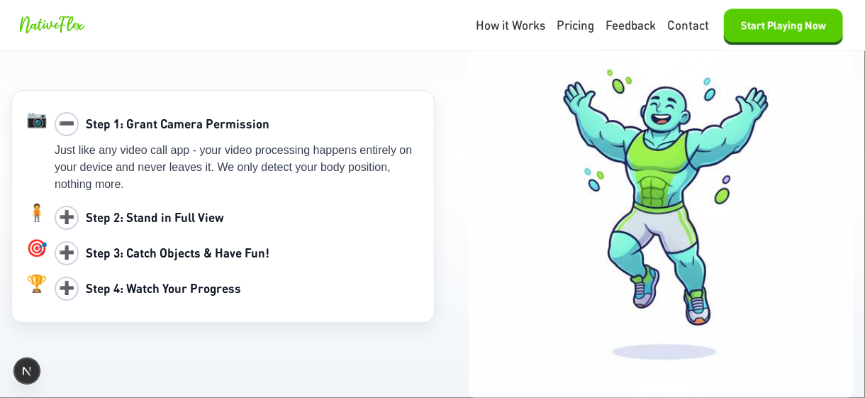
click at [109, 128] on b "Step 1: Grant Camera Permission" at bounding box center [178, 124] width 184 height 16
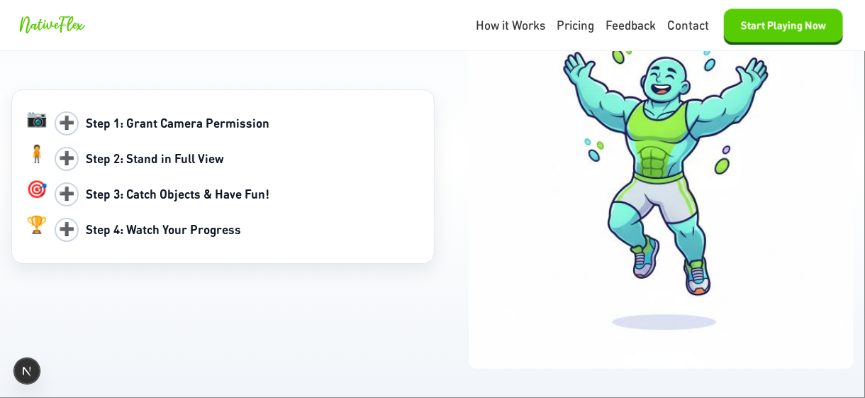
click at [116, 198] on b "Step 3: Catch Objects & Have Fun!" at bounding box center [178, 194] width 184 height 16
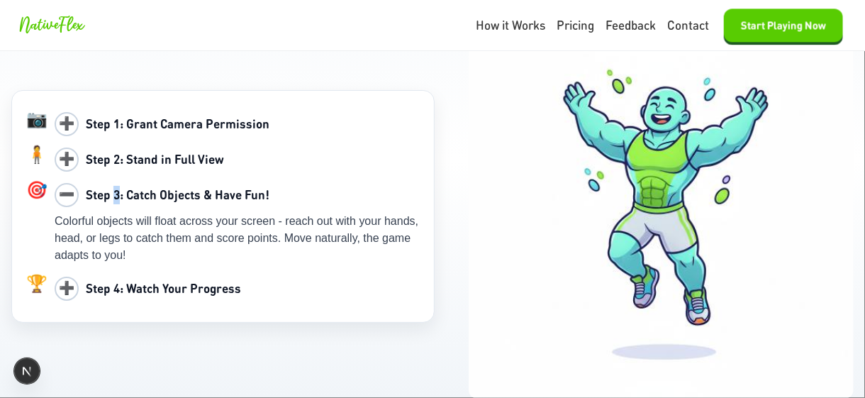
click at [116, 198] on b "Step 3: Catch Objects & Have Fun!" at bounding box center [178, 194] width 184 height 16
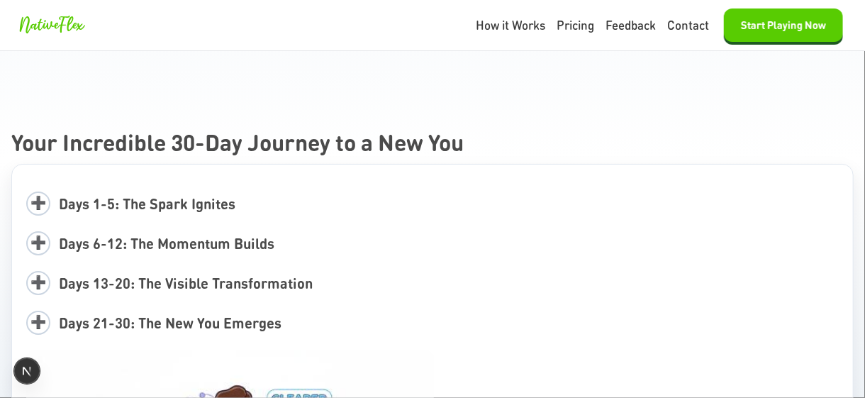
scroll to position [2835, 0]
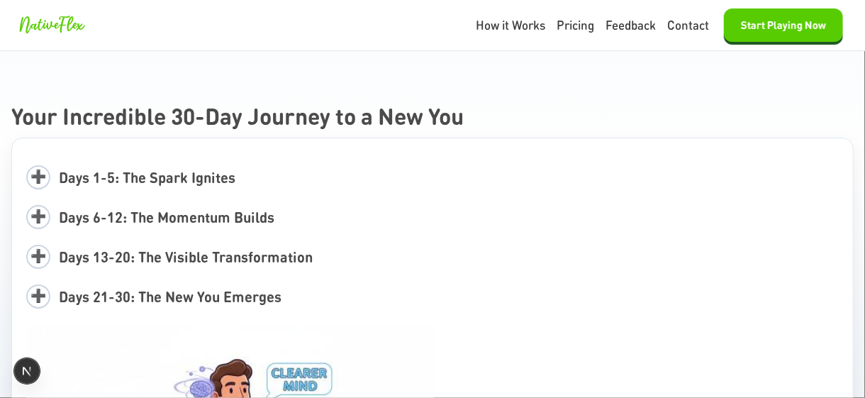
click at [99, 169] on span "Days 1-5: The Spark Ignites" at bounding box center [147, 177] width 176 height 18
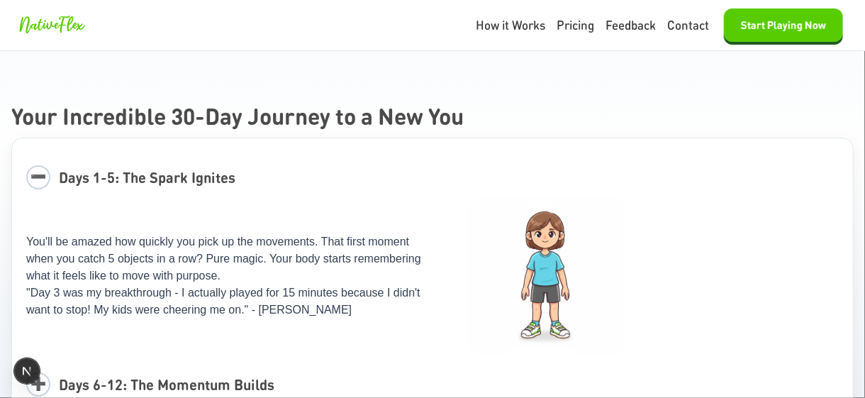
click at [99, 169] on span "Days 1-5: The Spark Ignites" at bounding box center [147, 177] width 176 height 18
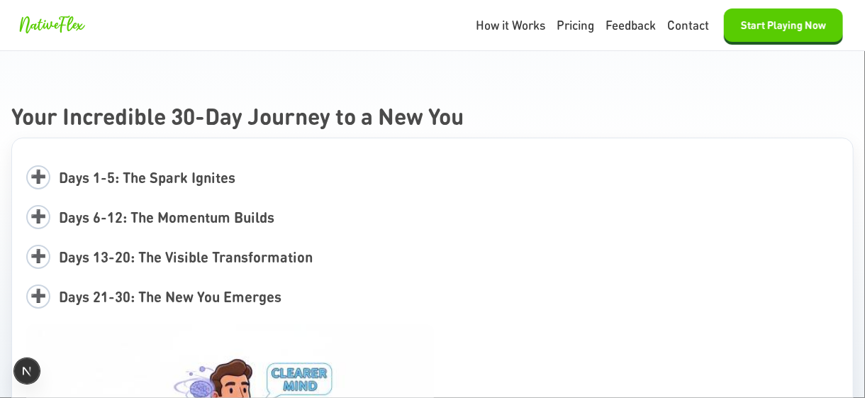
click at [137, 215] on span "Days 6-12: The Momentum Builds" at bounding box center [166, 217] width 215 height 18
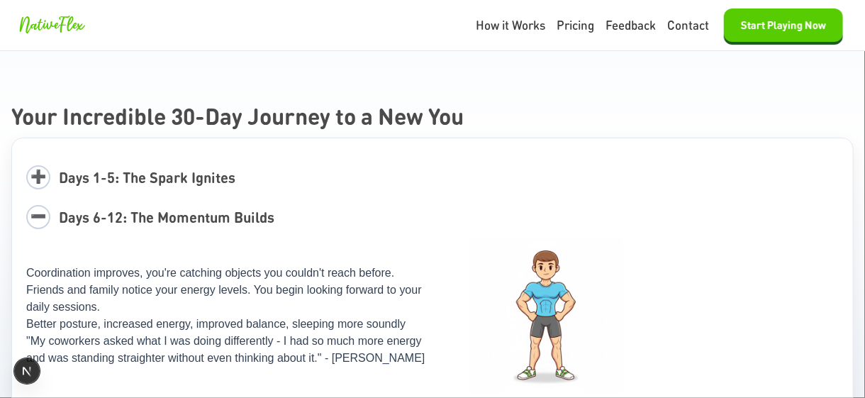
click at [137, 215] on span "Days 6-12: The Momentum Builds" at bounding box center [166, 217] width 215 height 18
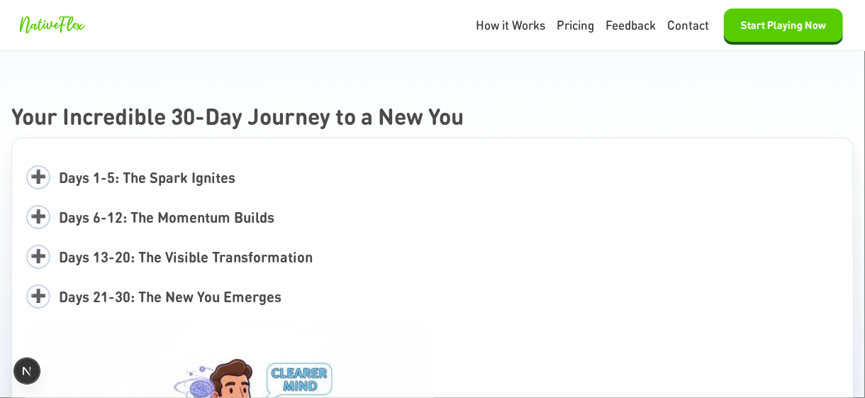
click at [130, 253] on span "Days 13-20: The Visible Transformation" at bounding box center [186, 256] width 254 height 18
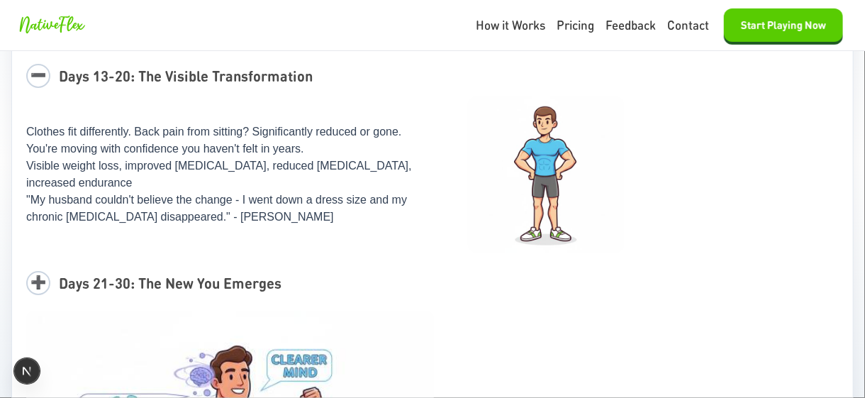
scroll to position [3047, 0]
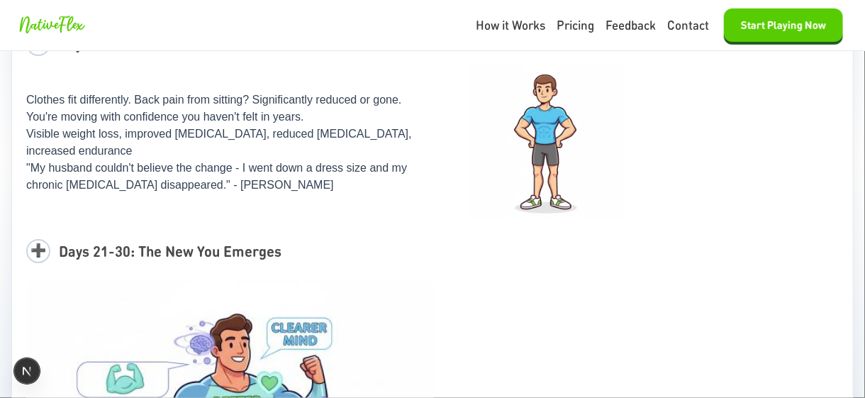
click at [146, 257] on span "Days 21-30: The New You Emerges" at bounding box center [170, 251] width 223 height 18
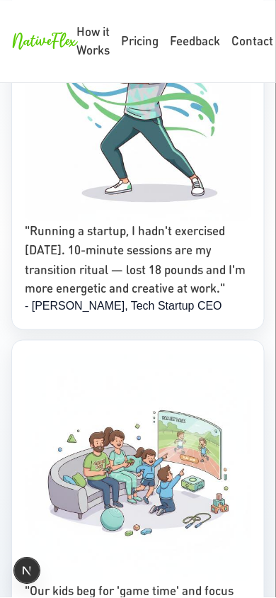
scroll to position [11452, 0]
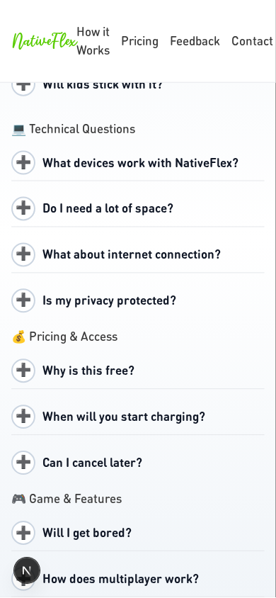
click at [139, 397] on div "➕ When will you start charging?" at bounding box center [138, 417] width 254 height 35
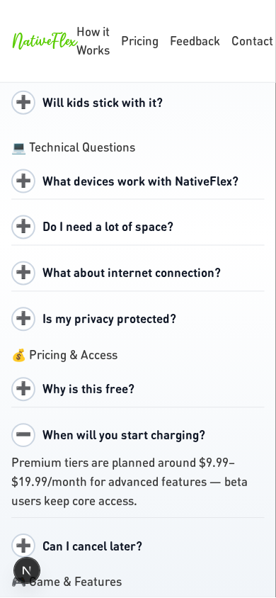
scroll to position [13464, 0]
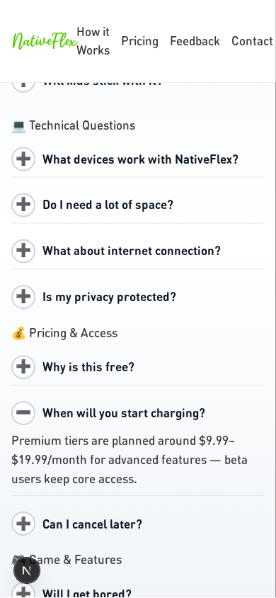
click at [43, 397] on span "Can I cancel later?" at bounding box center [93, 525] width 100 height 16
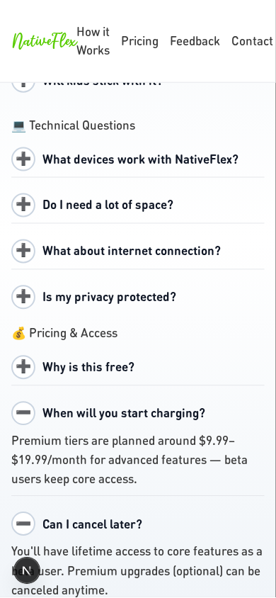
click at [92, 397] on span "When will you start charging?" at bounding box center [124, 413] width 163 height 16
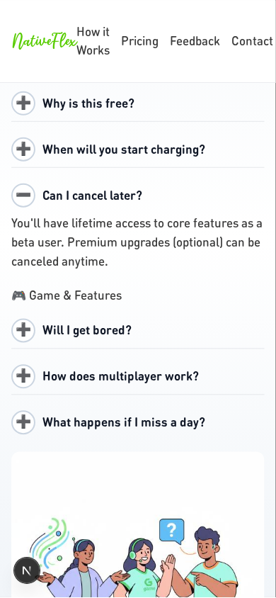
scroll to position [13747, 0]
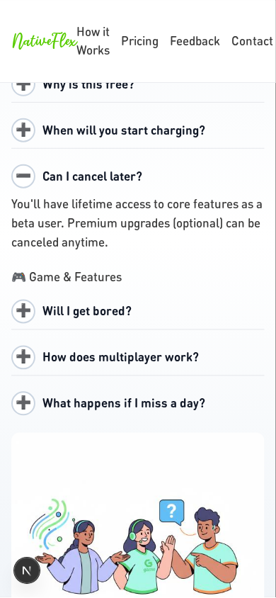
click at [143, 386] on div "➕ What happens if I miss a day?" at bounding box center [138, 403] width 254 height 35
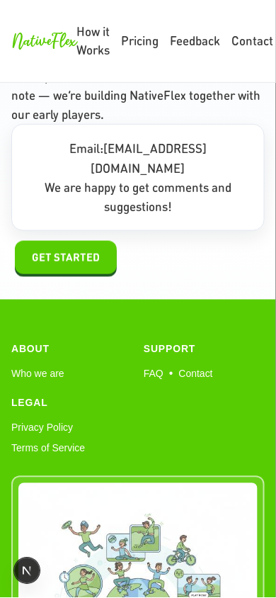
scroll to position [15709, 0]
